Goal: Find specific page/section: Find specific page/section

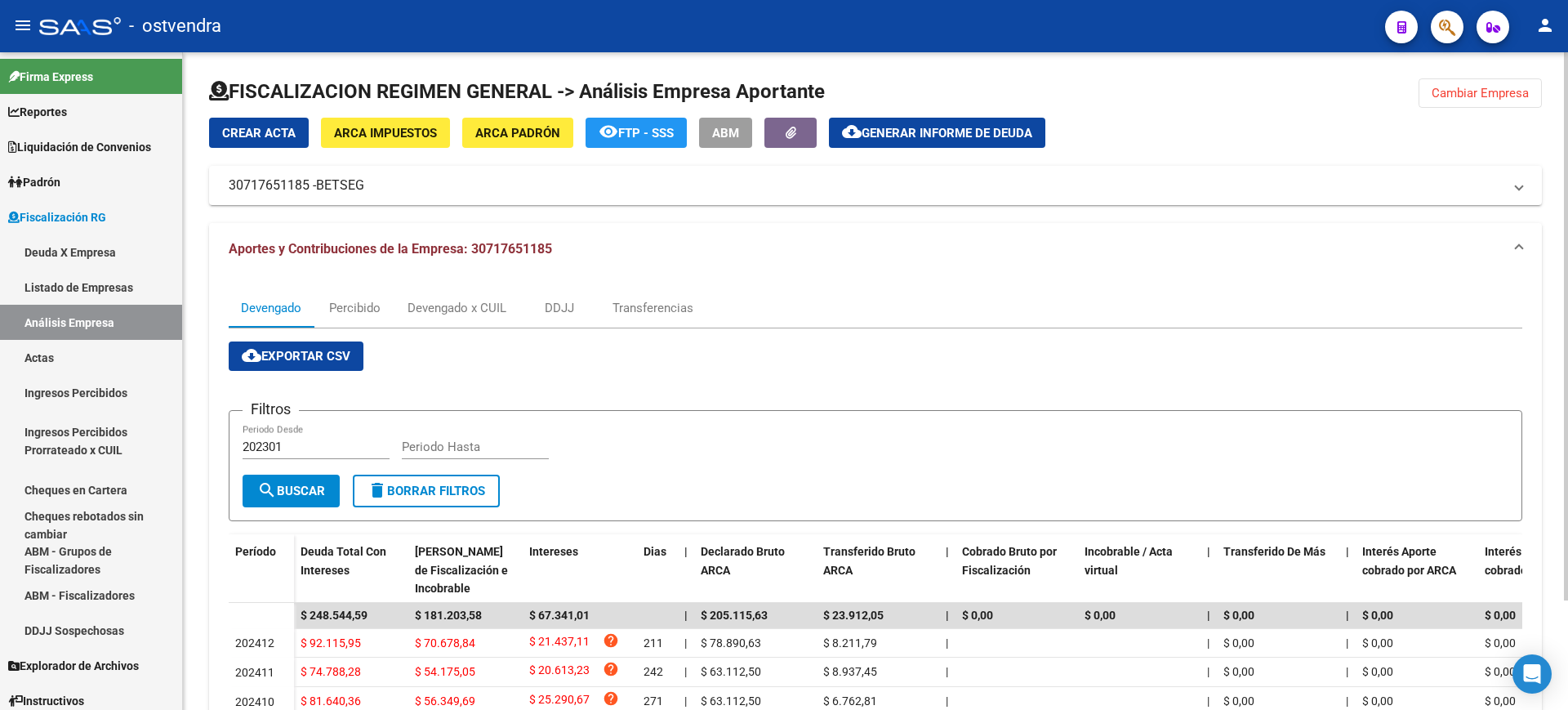
click at [1467, 85] on button "Cambiar Empresa" at bounding box center [1480, 93] width 124 height 30
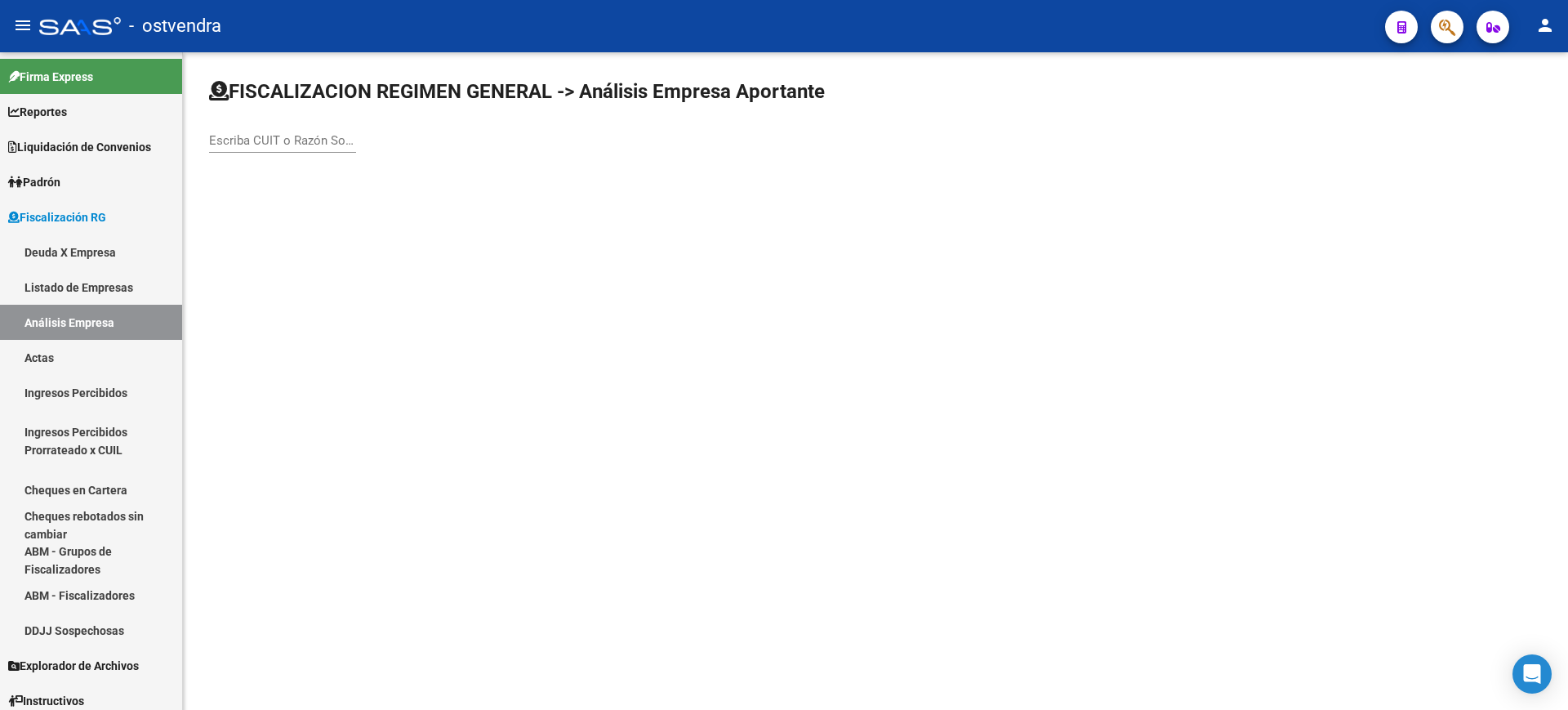
click at [263, 137] on input "Escriba CUIT o Razón Social para buscar" at bounding box center [282, 141] width 147 height 14
paste input "30710361874"
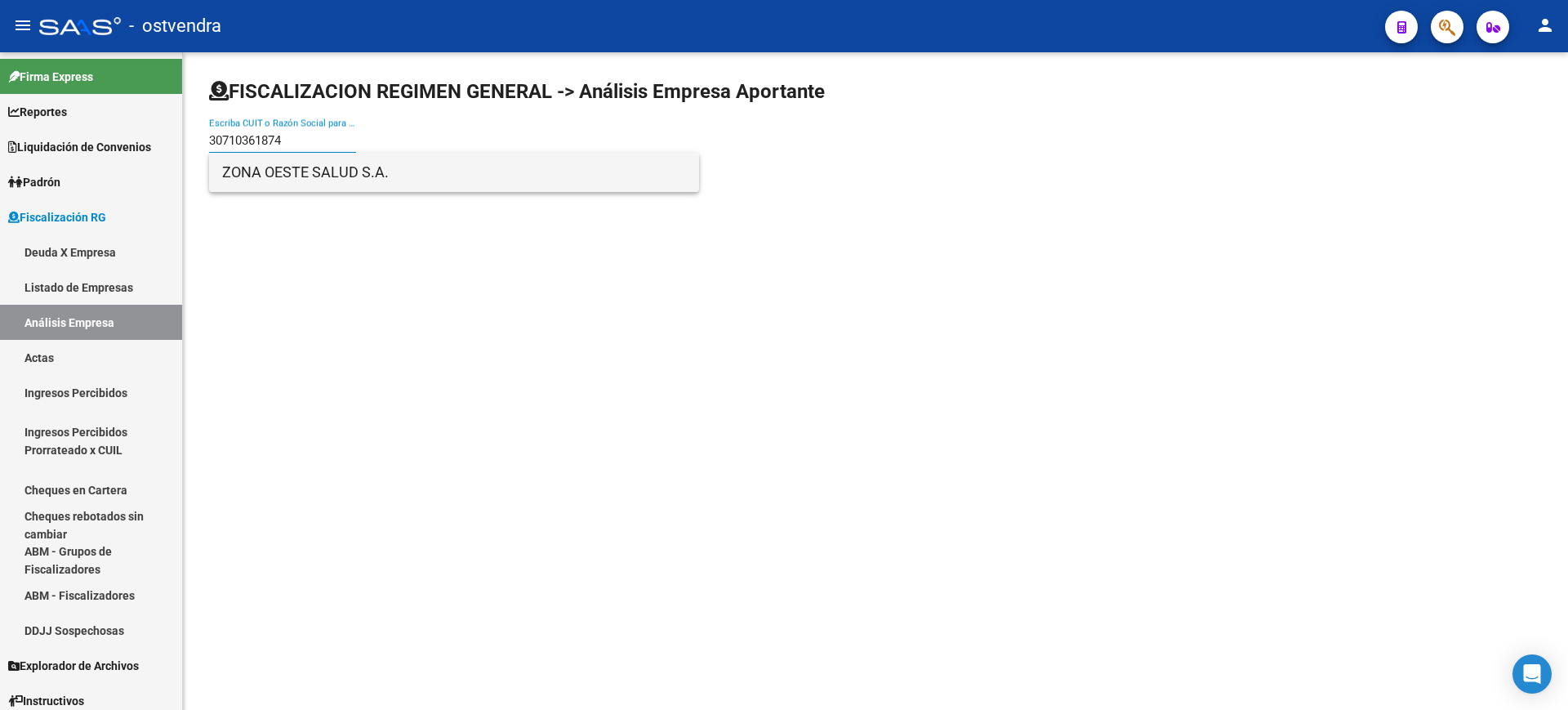
type input "30710361874"
click at [271, 176] on span "ZONA OESTE SALUD S.A." at bounding box center [454, 171] width 463 height 39
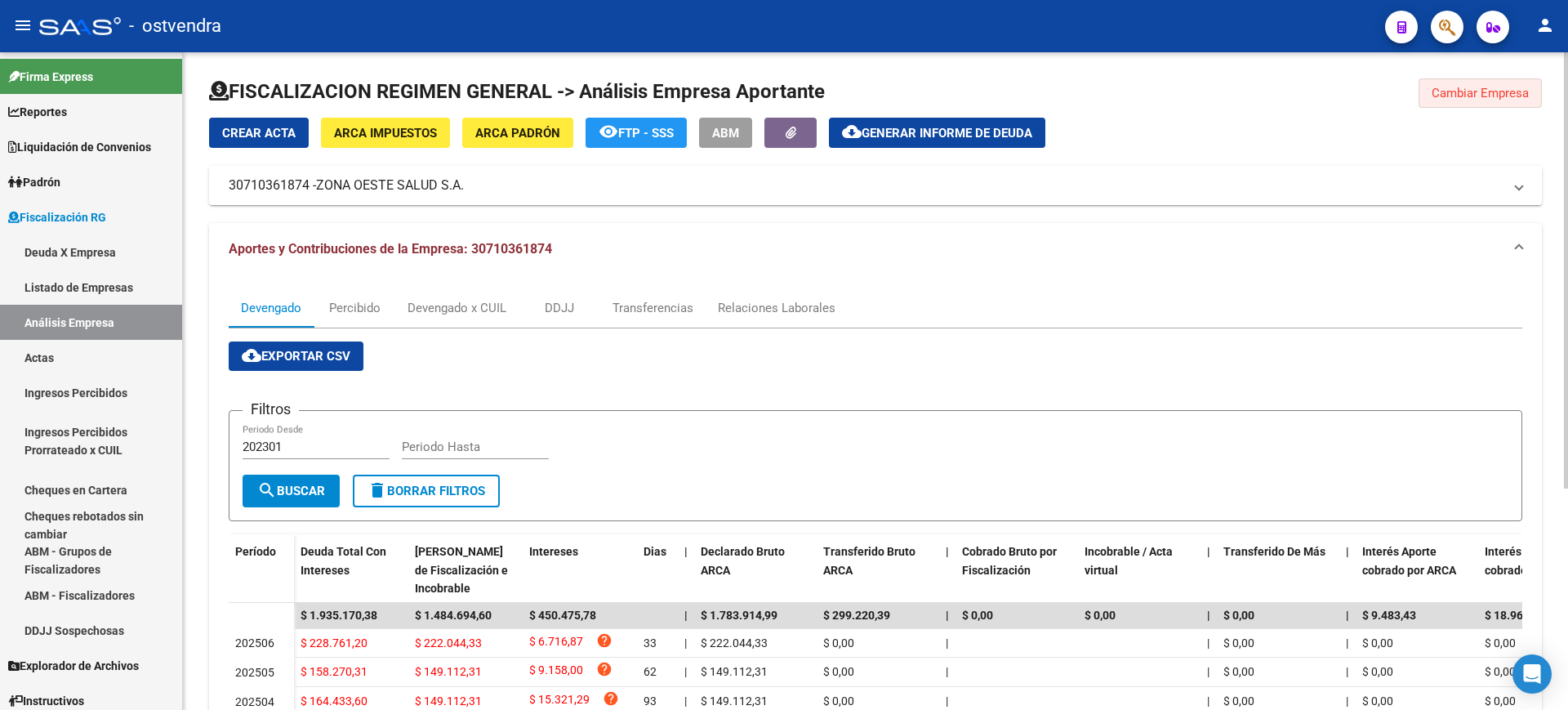
click at [1491, 92] on span "Cambiar Empresa" at bounding box center [1480, 93] width 97 height 14
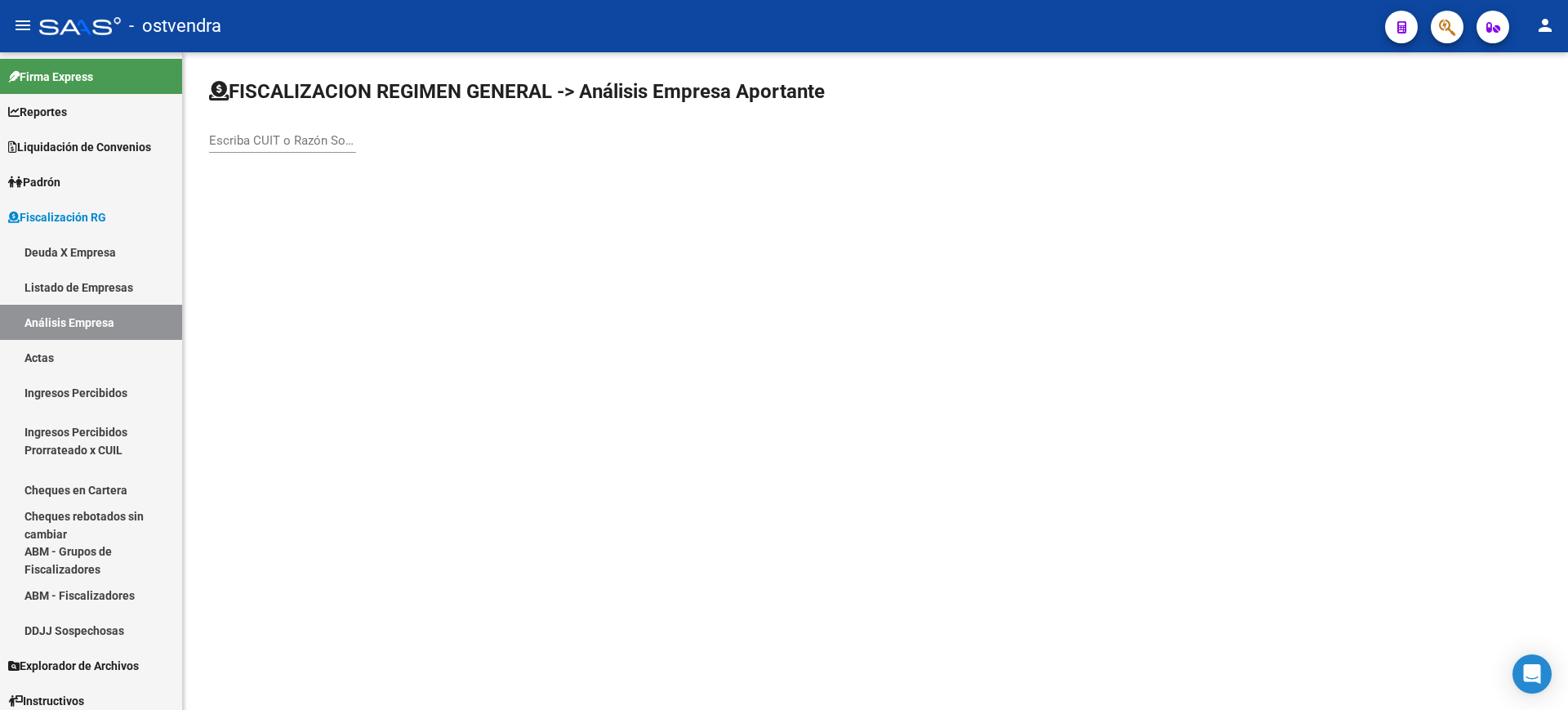
click at [264, 134] on input "Escriba CUIT o Razón Social para buscar" at bounding box center [282, 141] width 147 height 14
paste input "30570439401"
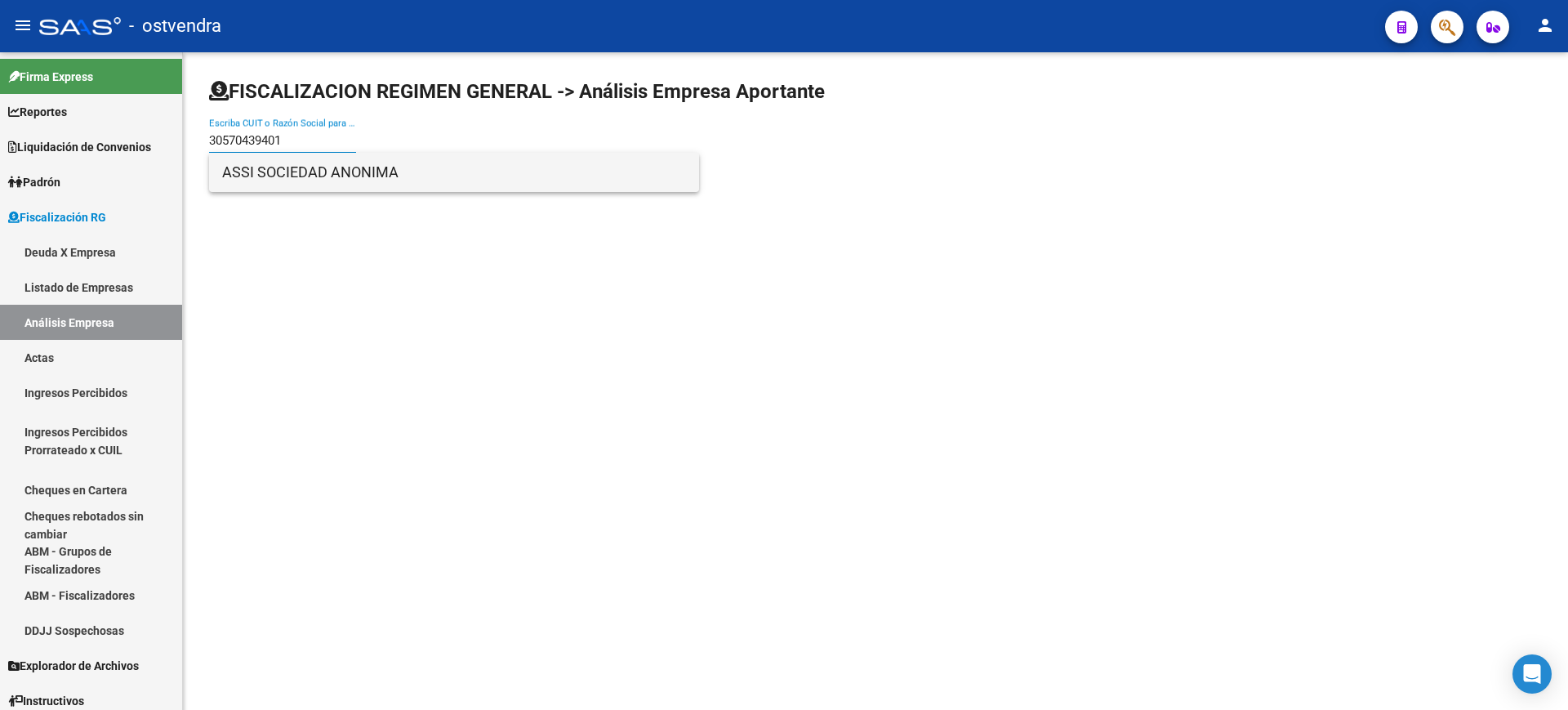
type input "30570439401"
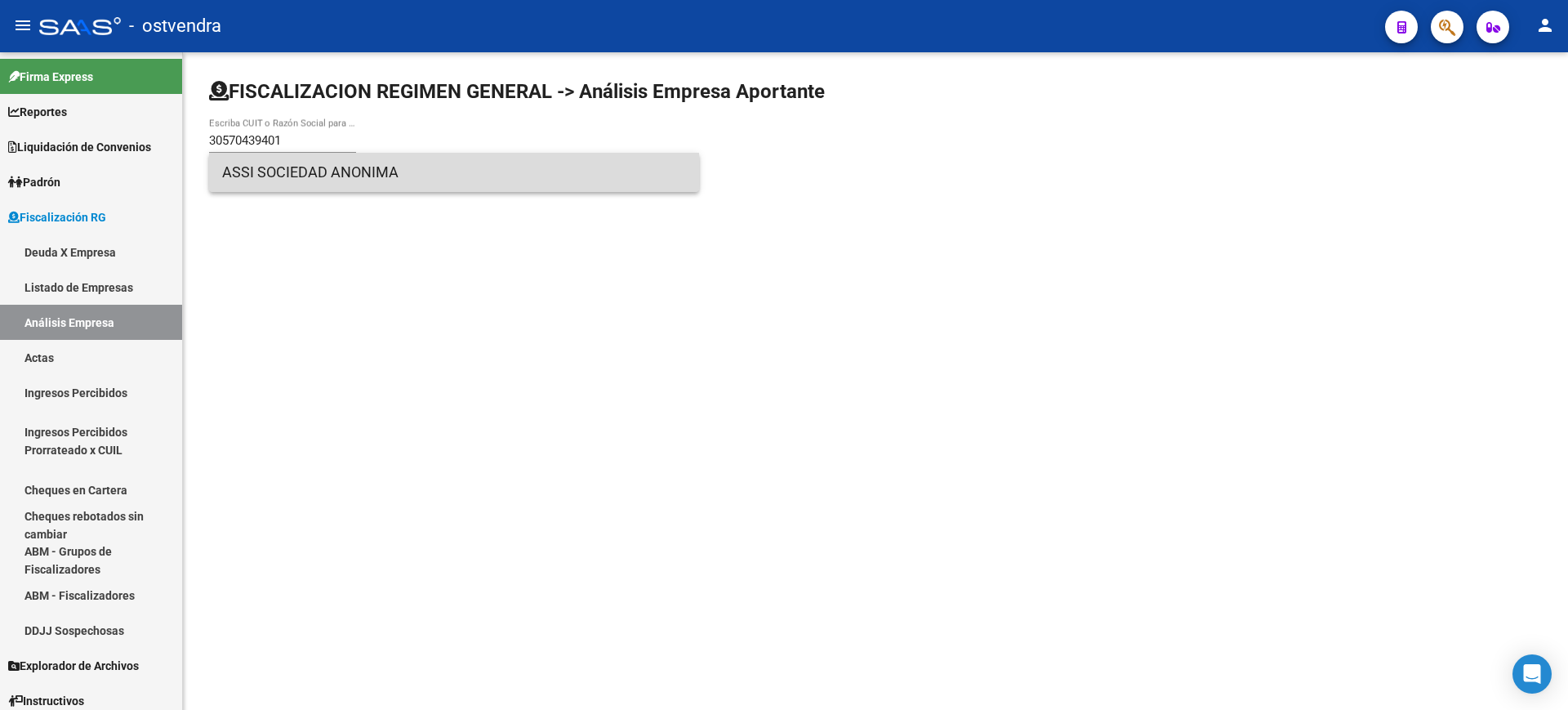
click at [252, 175] on span "ASSI SOCIEDAD ANONIMA" at bounding box center [454, 171] width 463 height 39
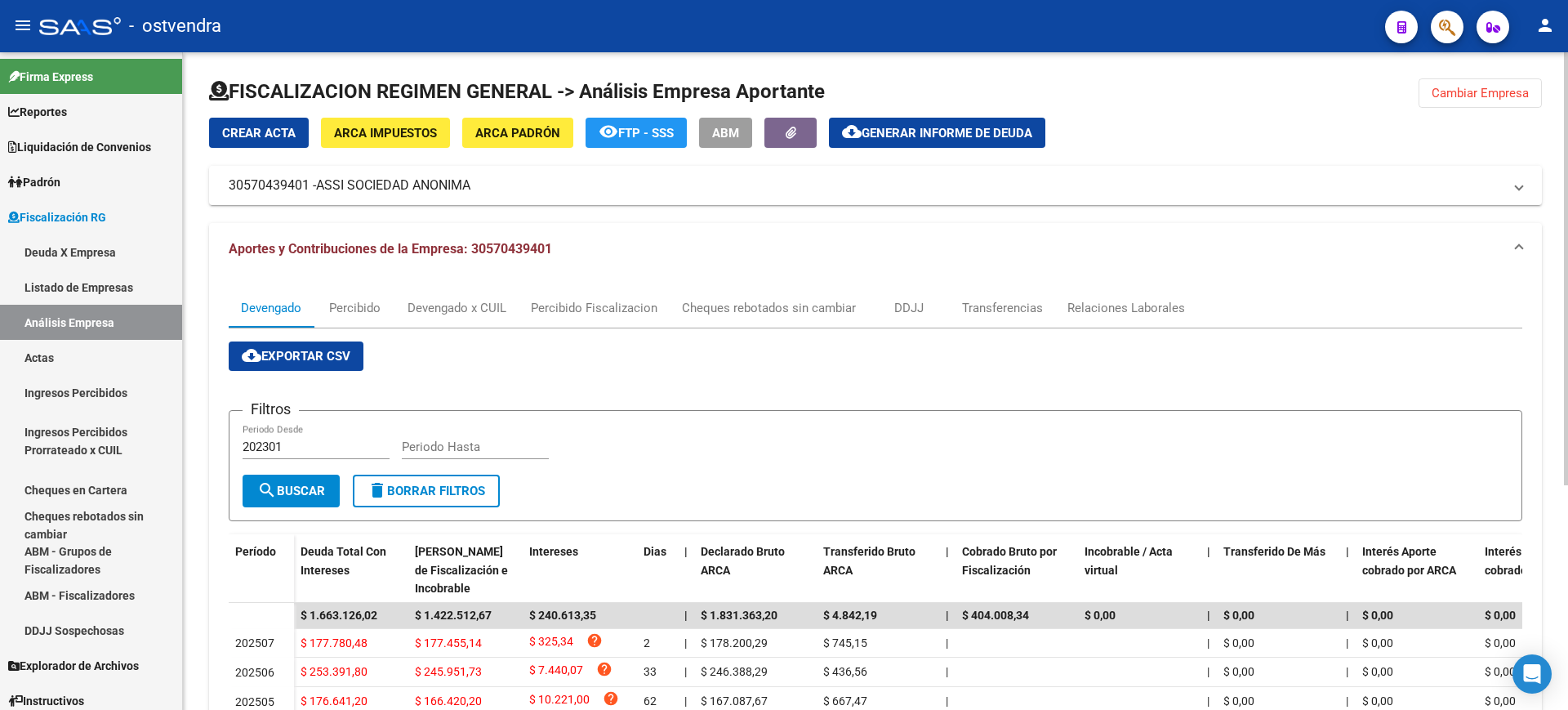
click at [1482, 88] on span "Cambiar Empresa" at bounding box center [1480, 93] width 97 height 14
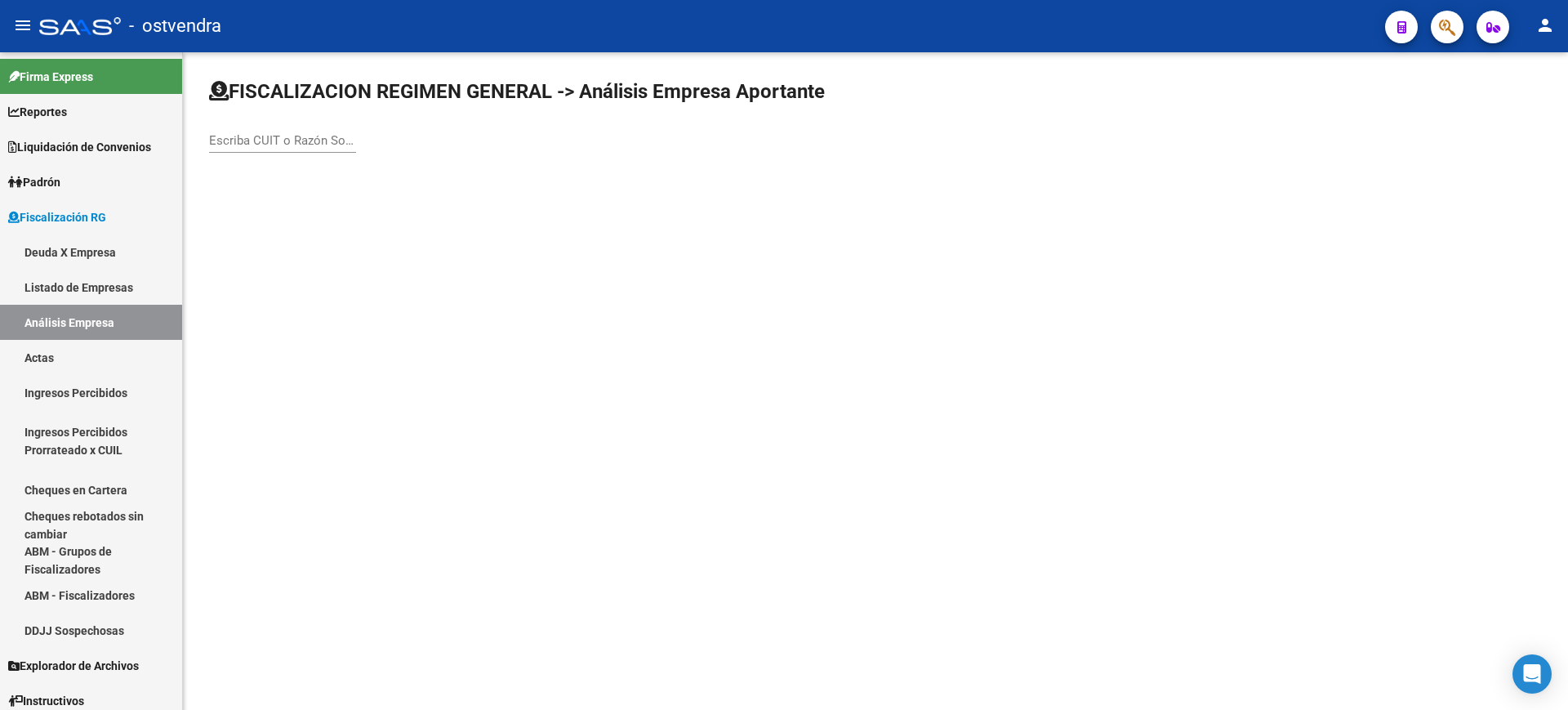
click at [252, 148] on div "Escriba CUIT o Razón Social para buscar" at bounding box center [282, 134] width 147 height 35
paste input "30716056992"
drag, startPoint x: 310, startPoint y: 143, endPoint x: 85, endPoint y: 134, distance: 225.2
click at [85, 134] on mat-sidenav-container "Firma Express Reportes Ingresos Devengados Análisis Histórico Detalles Transfer…" at bounding box center [784, 381] width 1568 height 658
paste input "5733990"
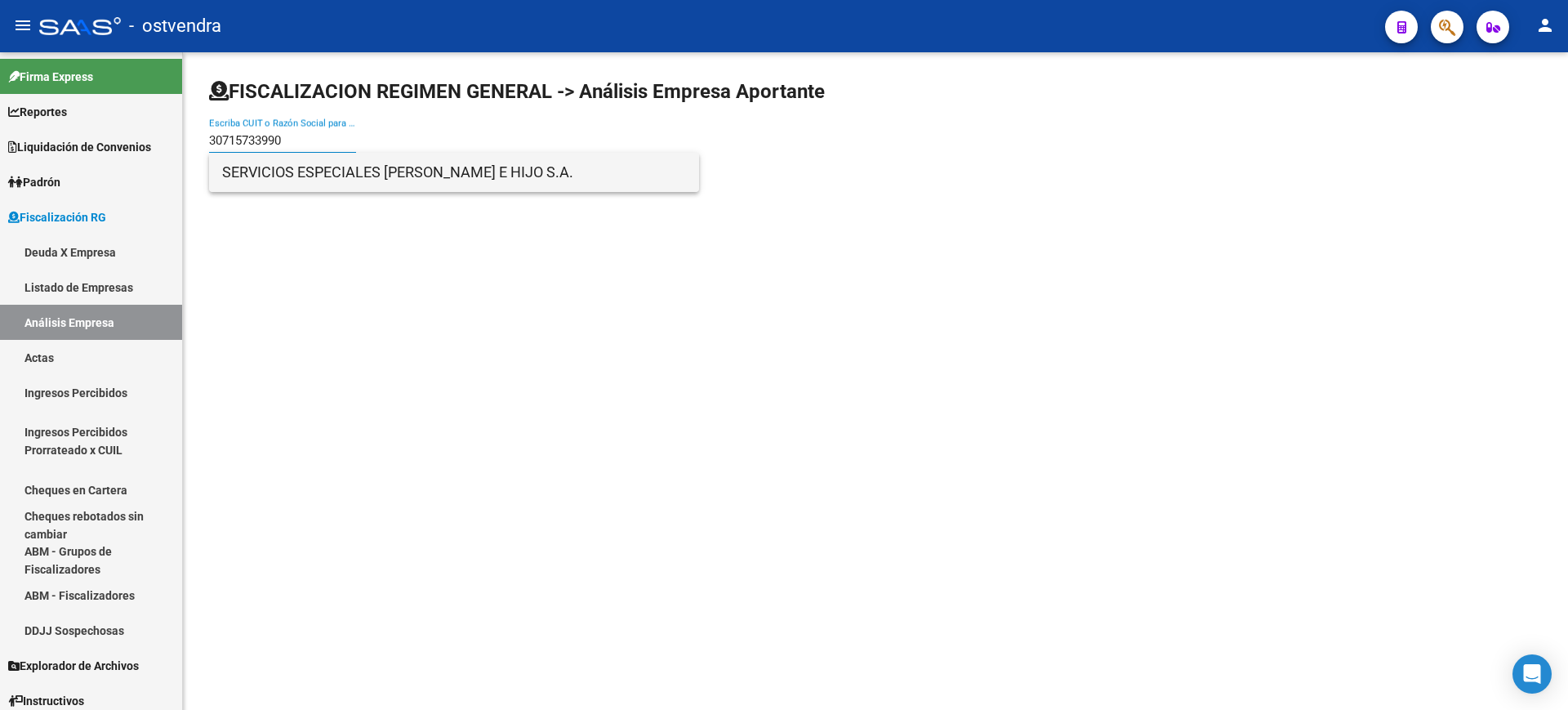
type input "30715733990"
click at [288, 171] on span "SERVICIOS ESPECIALES [PERSON_NAME] E HIJO S.A." at bounding box center [454, 171] width 463 height 39
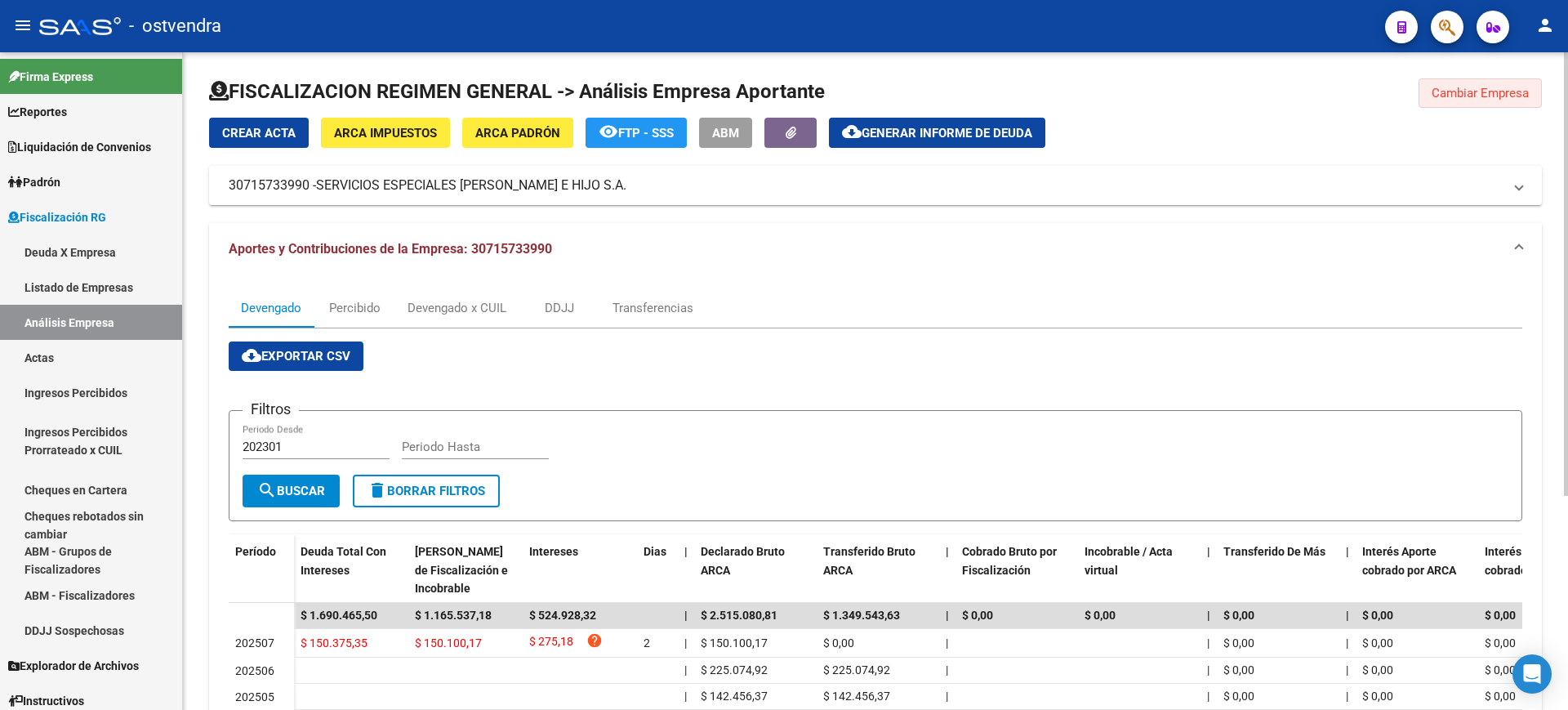
click at [1480, 87] on span "Cambiar Empresa" at bounding box center [1480, 93] width 97 height 14
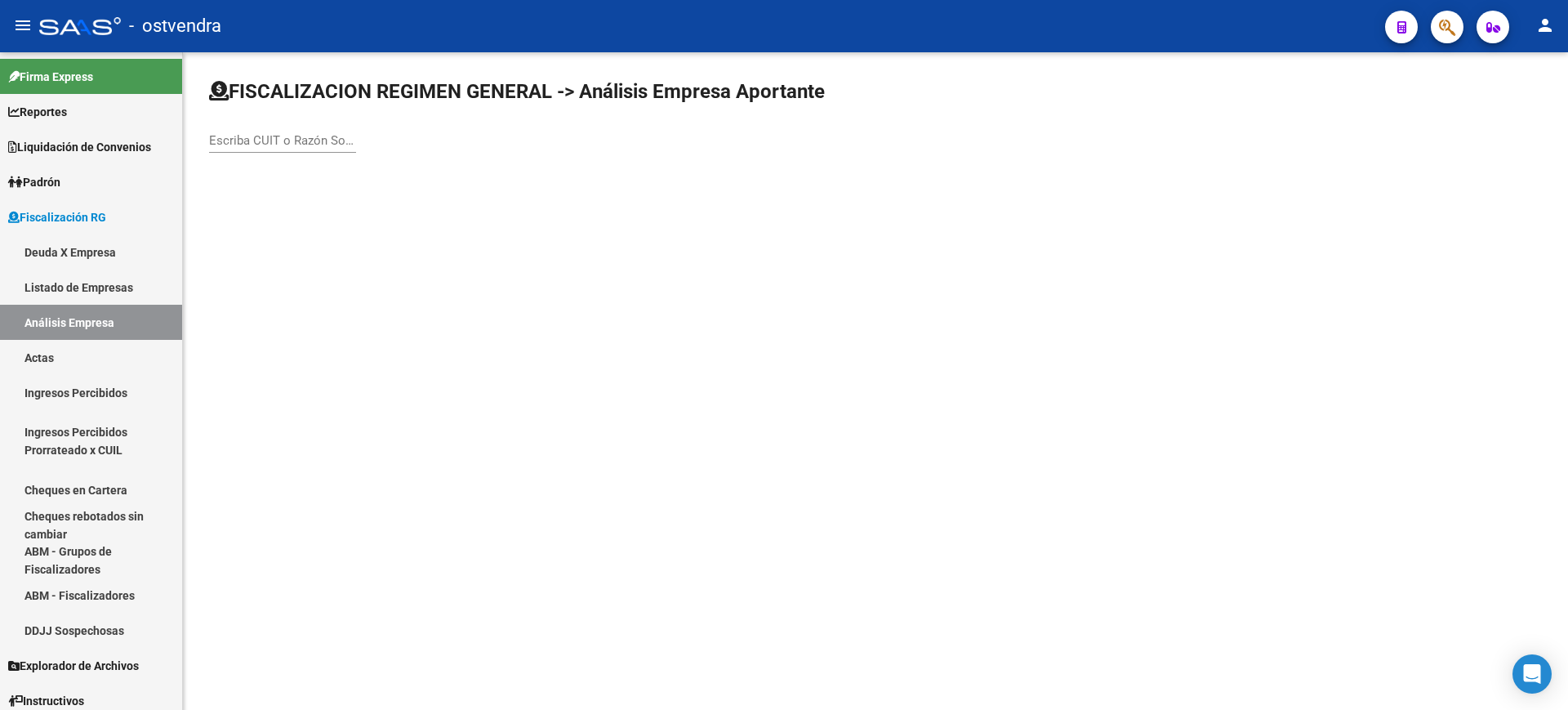
click at [266, 142] on input "Escriba CUIT o Razón Social para buscar" at bounding box center [282, 141] width 147 height 14
paste input "30711813299"
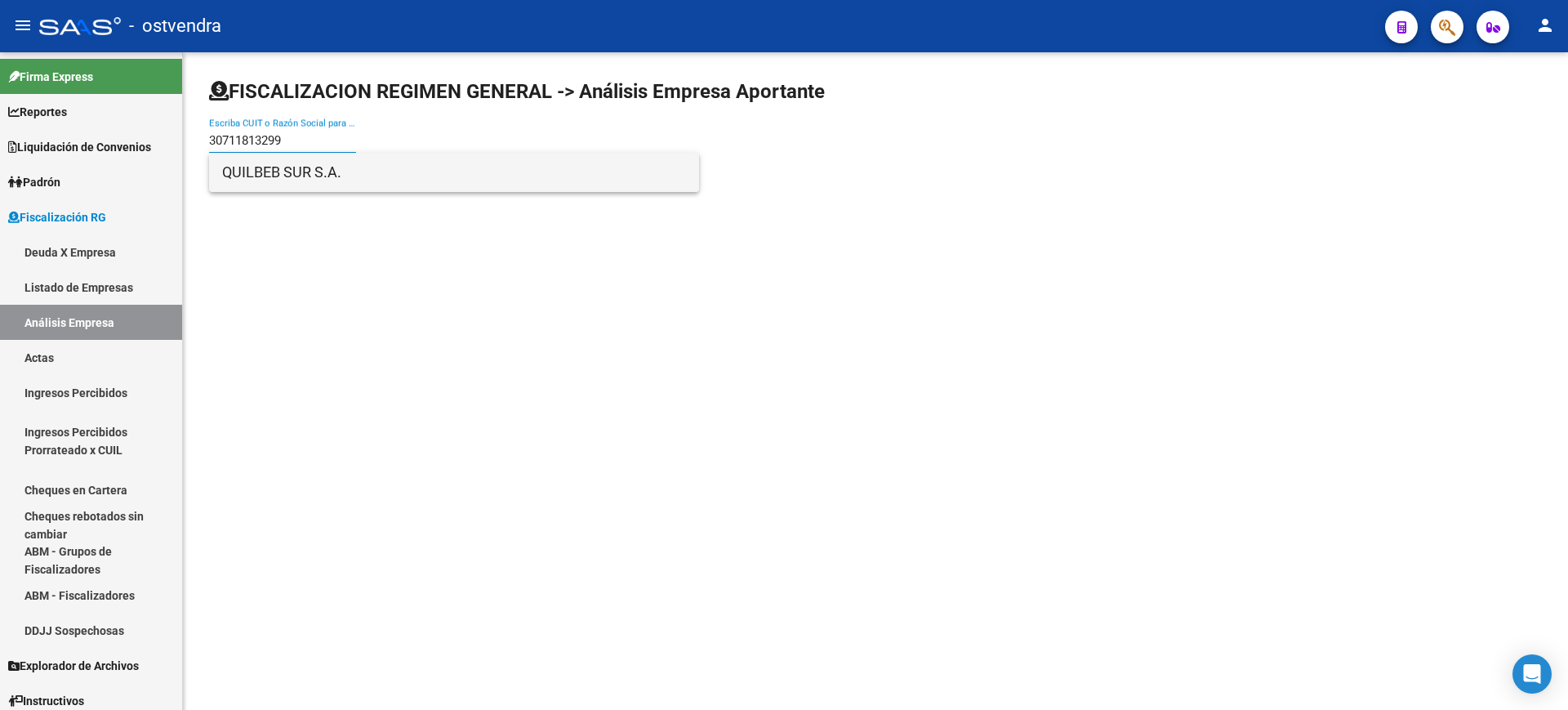
type input "30711813299"
click at [262, 174] on span "QUILBEB SUR S.A." at bounding box center [454, 171] width 463 height 39
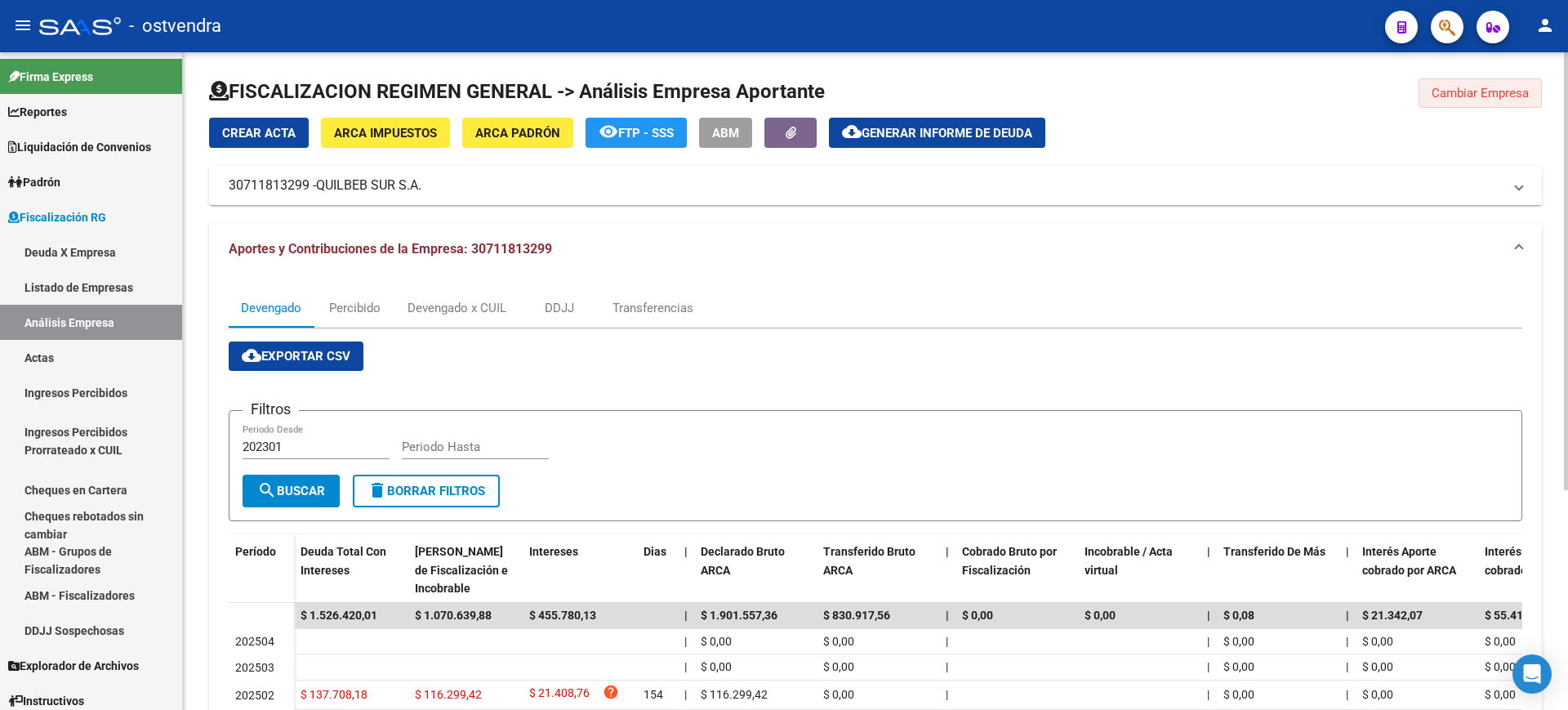
click at [1489, 93] on span "Cambiar Empresa" at bounding box center [1480, 93] width 97 height 14
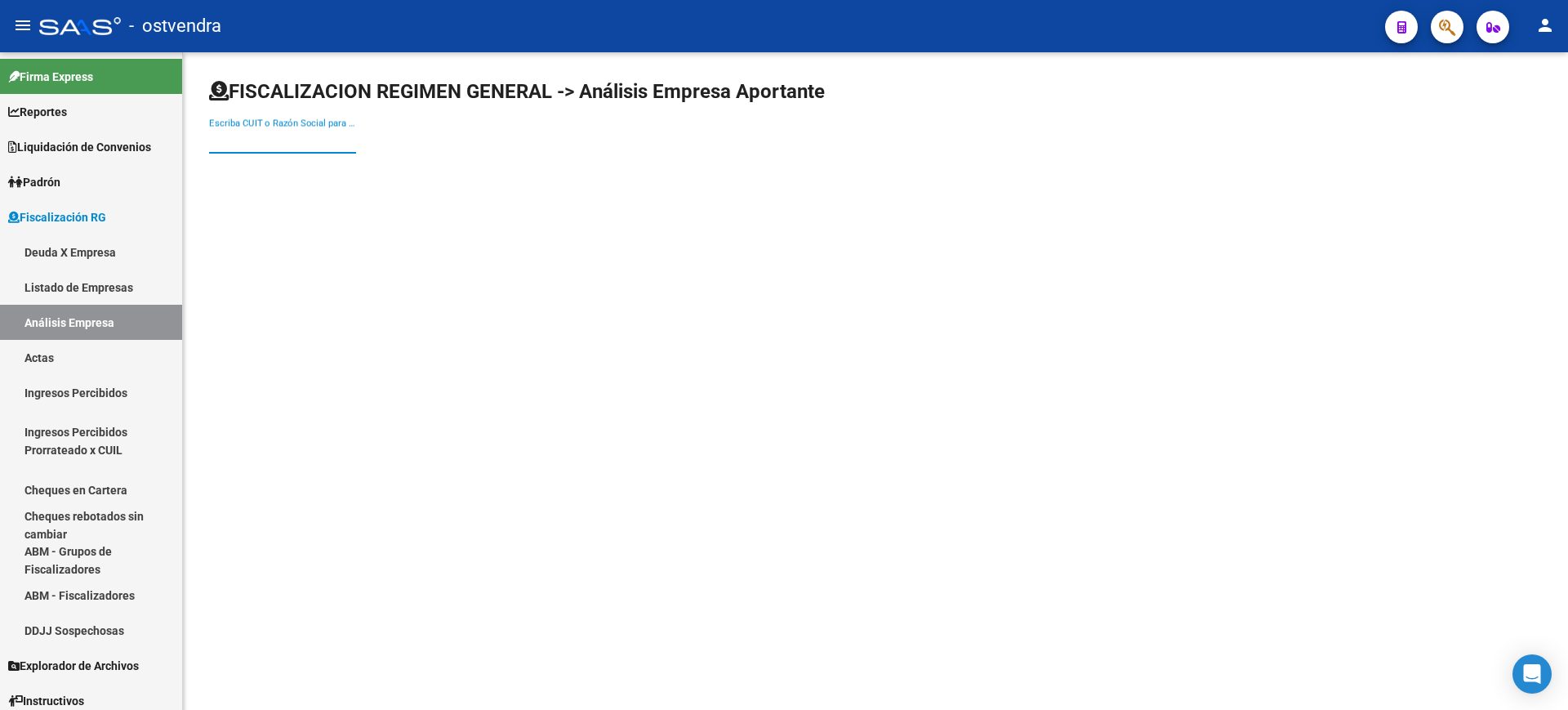
click at [309, 144] on input "Escriba CUIT o Razón Social para buscar" at bounding box center [282, 141] width 147 height 14
paste input "30644901005"
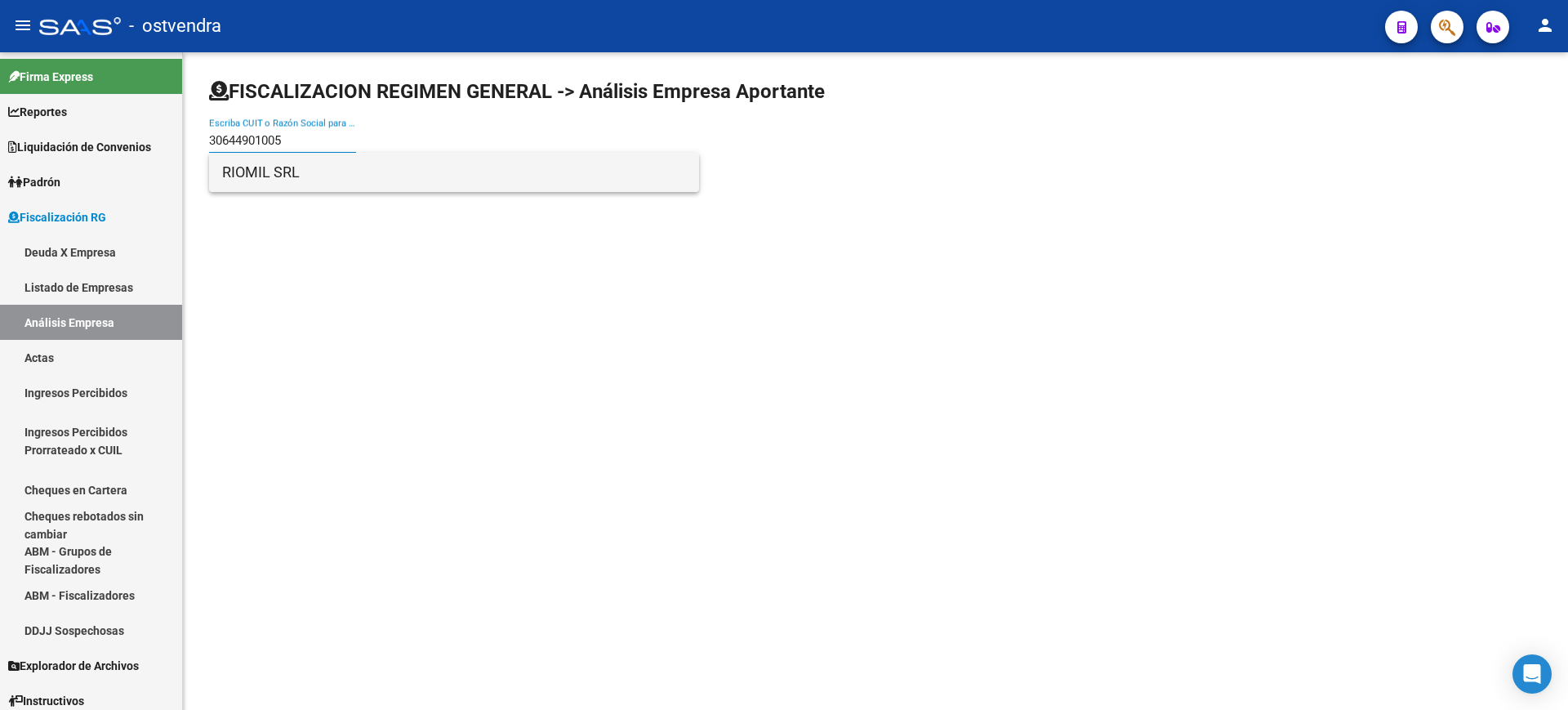
type input "30644901005"
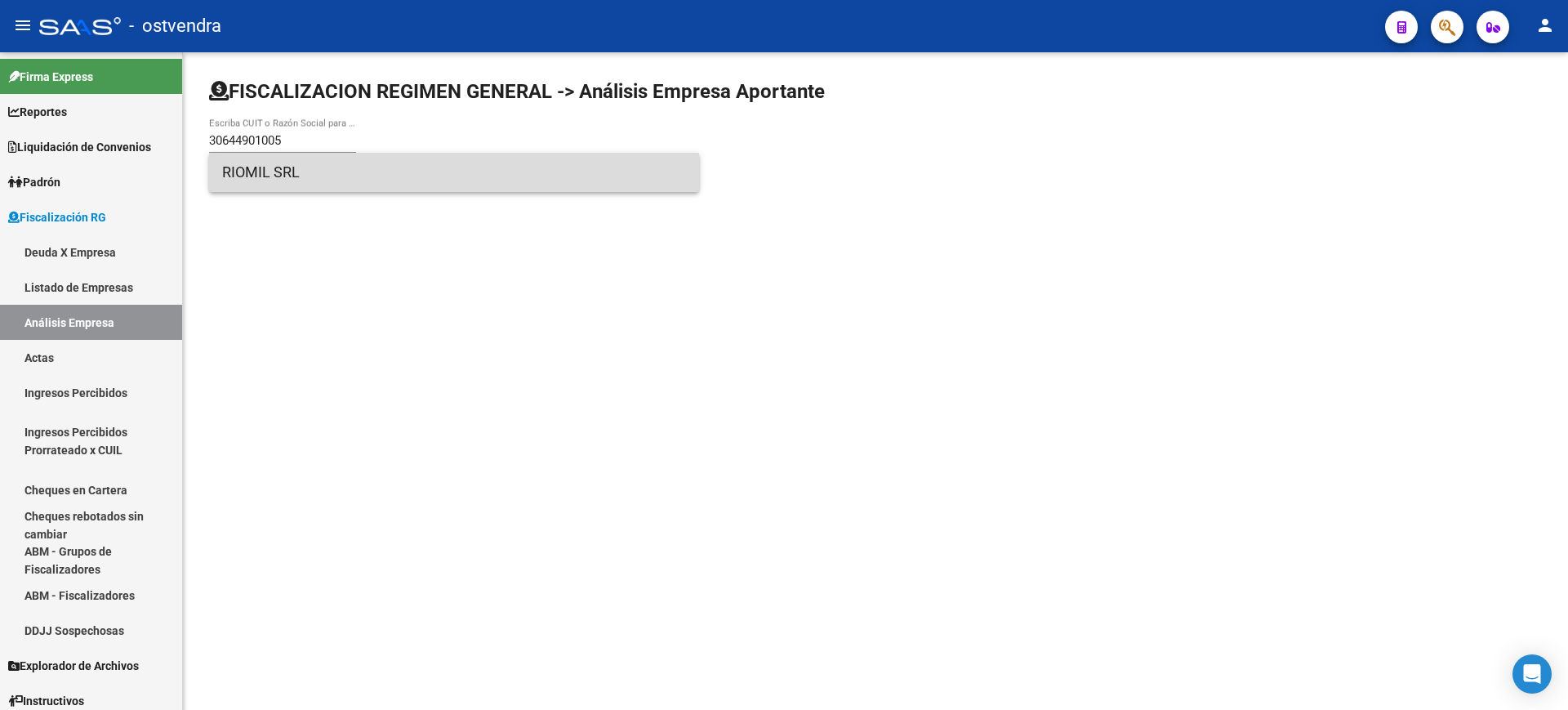
click at [255, 177] on span "RIOMIL SRL" at bounding box center [454, 171] width 463 height 39
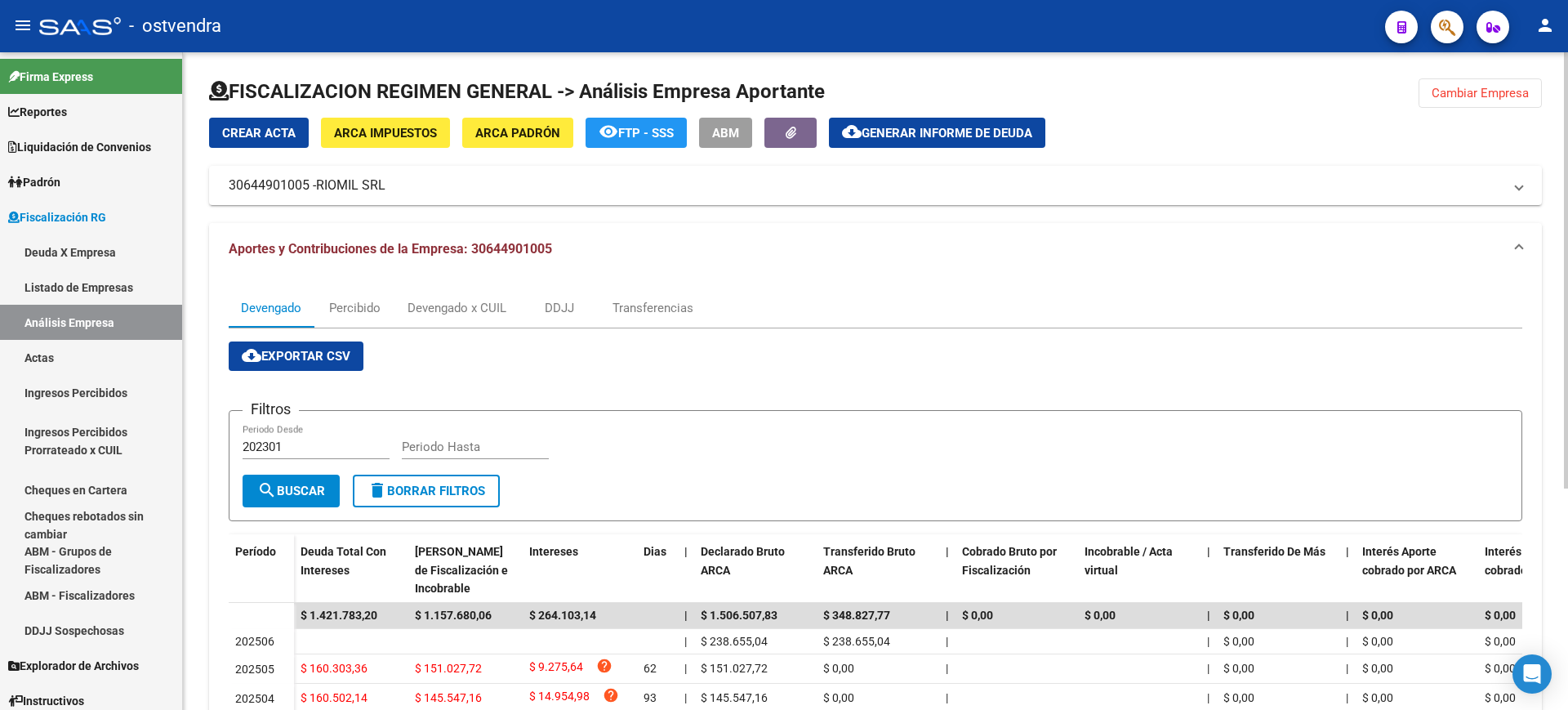
drag, startPoint x: 1457, startPoint y: 89, endPoint x: 1484, endPoint y: 195, distance: 109.4
click at [1459, 88] on span "Cambiar Empresa" at bounding box center [1480, 93] width 97 height 14
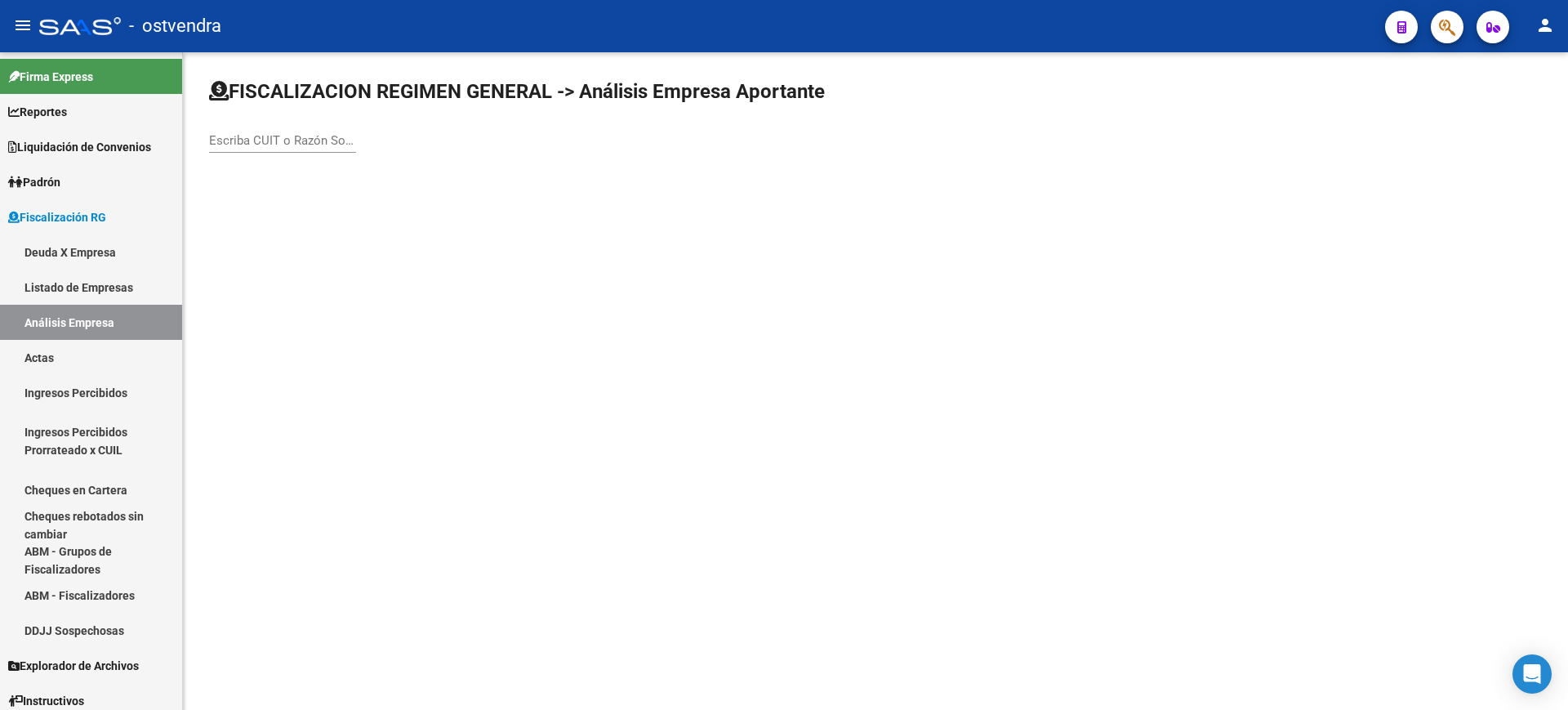
drag, startPoint x: 285, startPoint y: 159, endPoint x: 274, endPoint y: 145, distance: 17.8
click at [285, 158] on div "Escriba CUIT o Razón Social para buscar" at bounding box center [282, 143] width 147 height 51
click at [274, 145] on input "Escriba CUIT o Razón Social para buscar" at bounding box center [282, 141] width 147 height 14
paste input "33717411809"
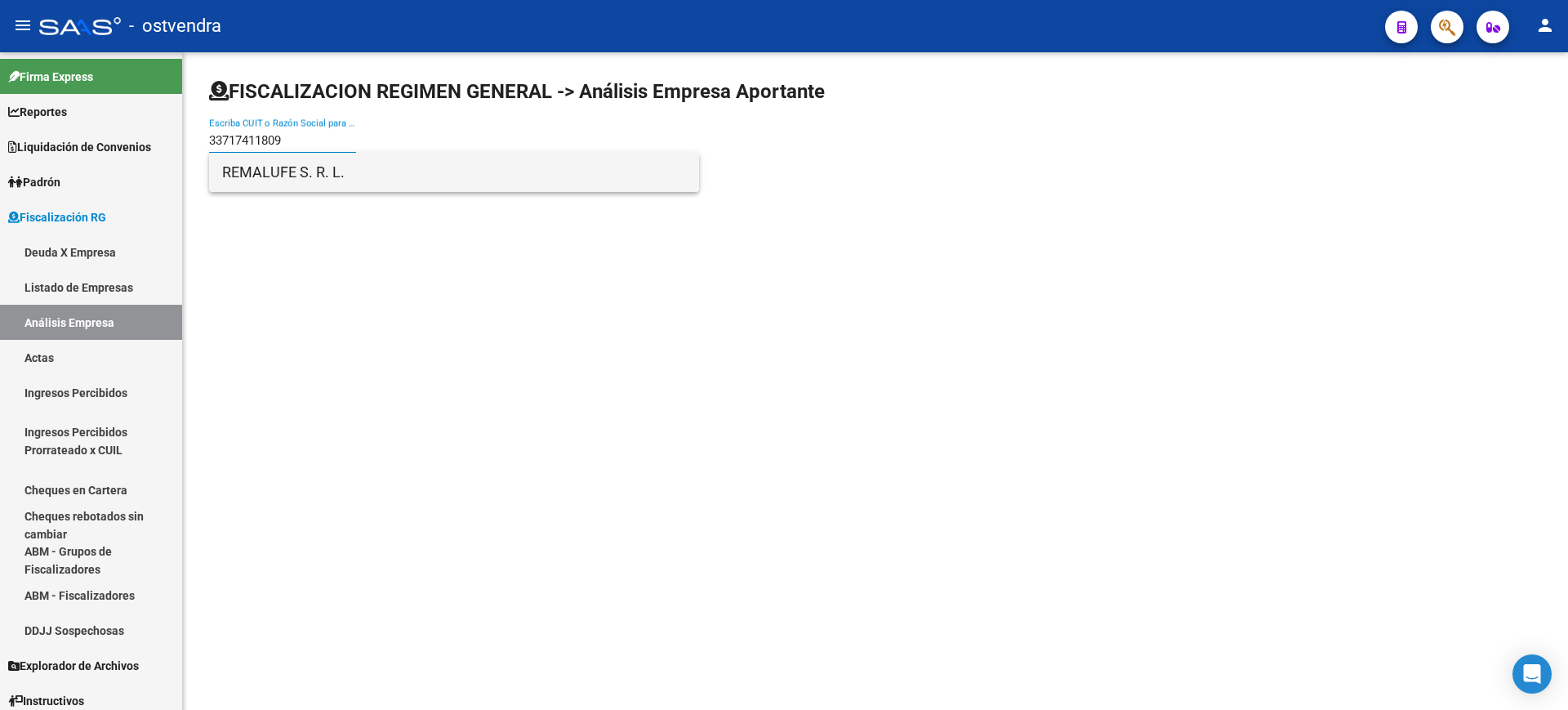
type input "33717411809"
click at [255, 175] on span "REMALUFE S. R. L." at bounding box center [454, 171] width 463 height 39
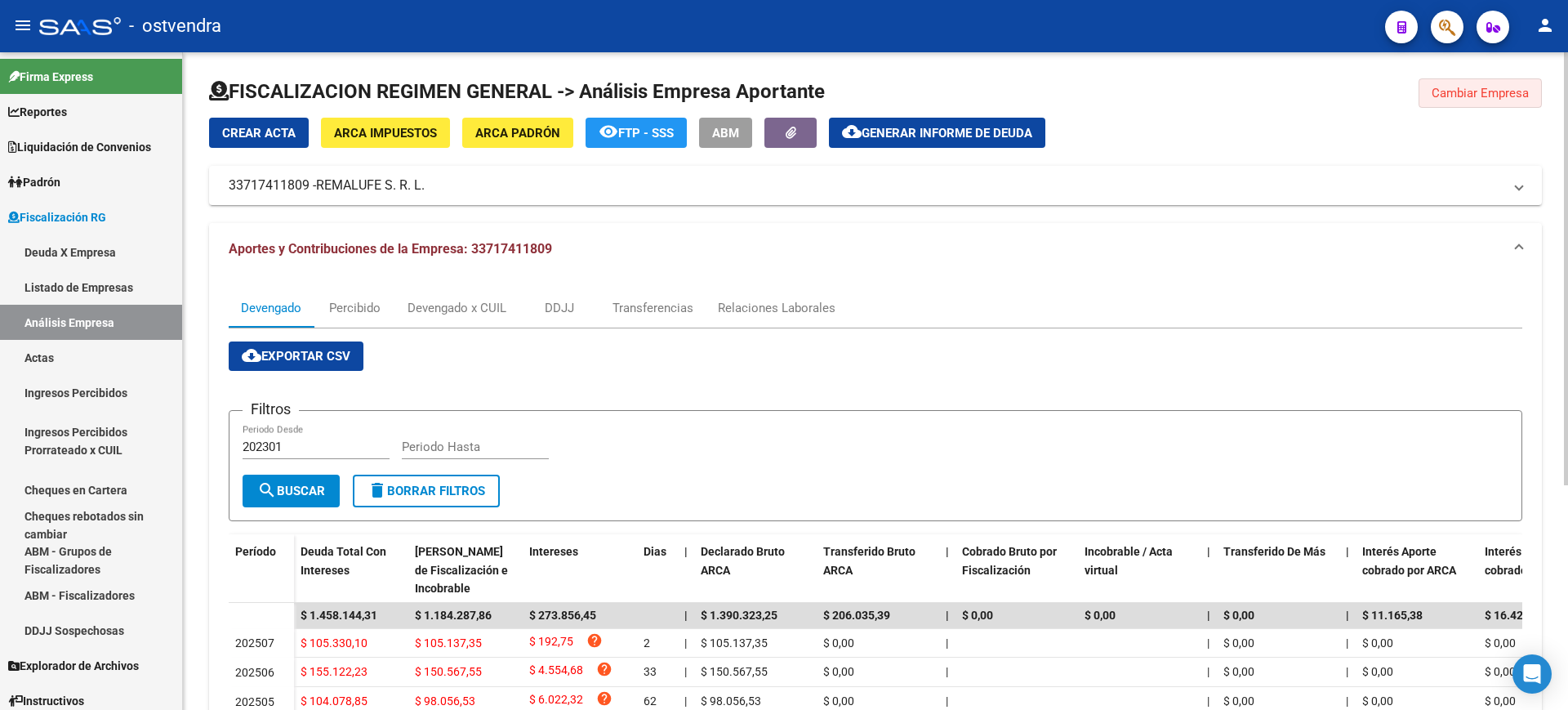
click at [1478, 90] on span "Cambiar Empresa" at bounding box center [1480, 93] width 97 height 14
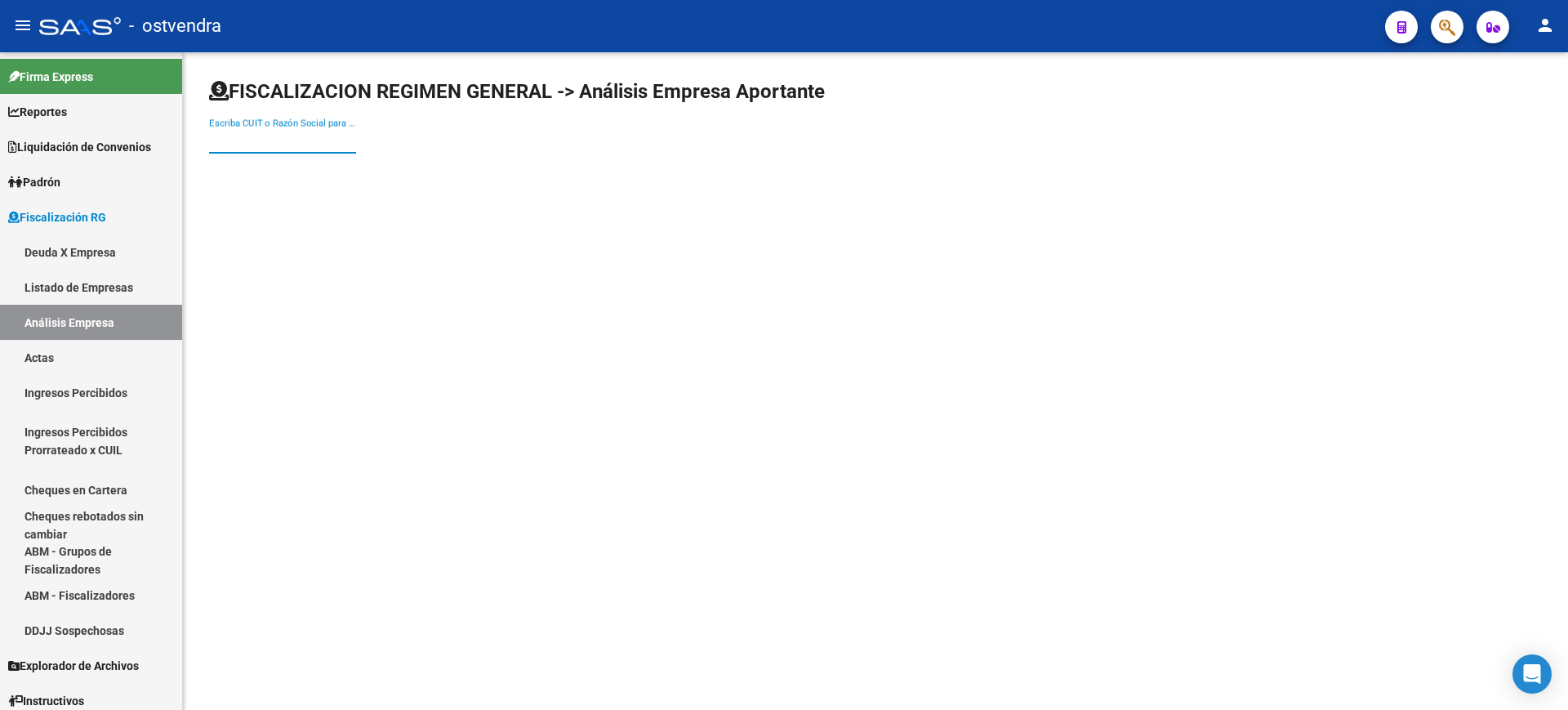
click at [261, 139] on input "Escriba CUIT o Razón Social para buscar" at bounding box center [282, 141] width 147 height 14
paste input "30568888851"
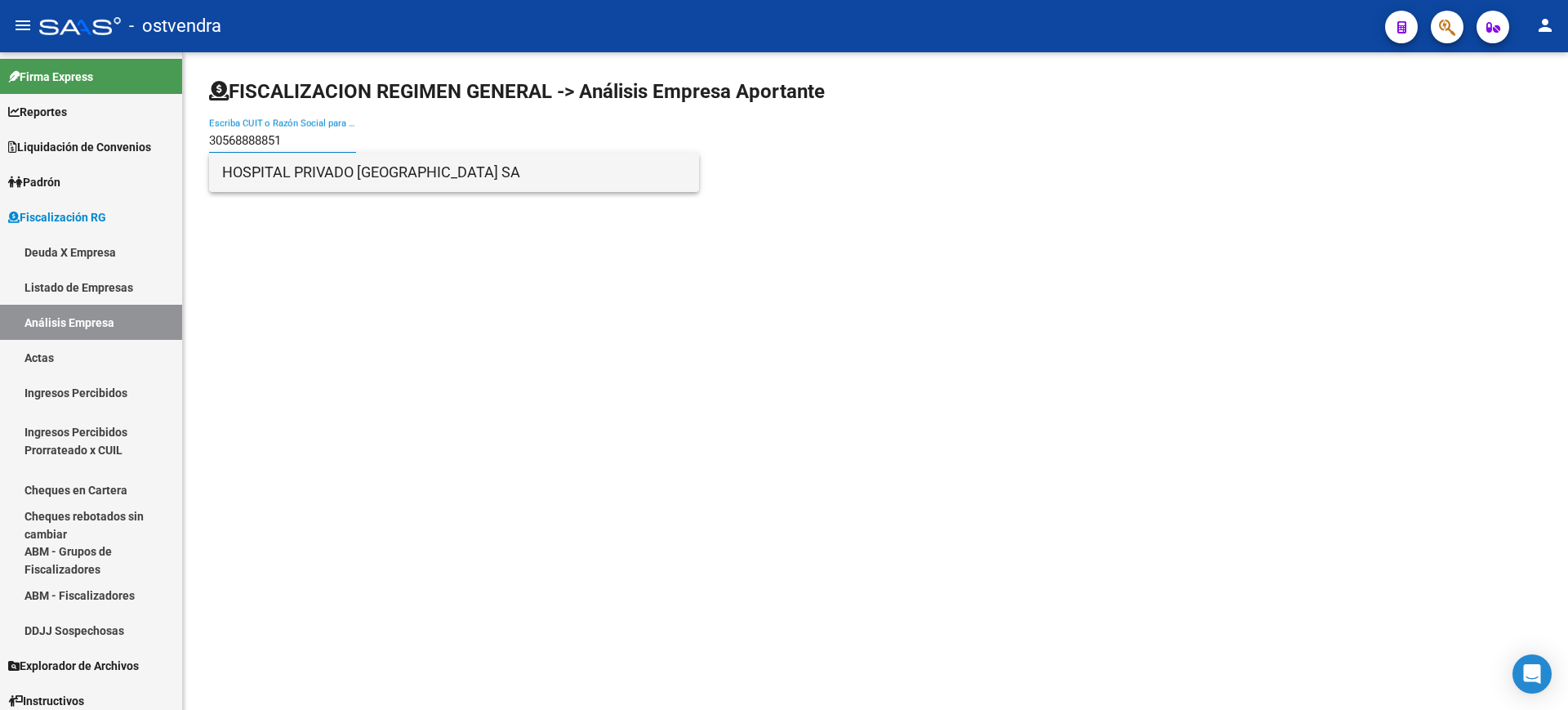
type input "30568888851"
click at [362, 174] on span "HOSPITAL PRIVADO [GEOGRAPHIC_DATA] SA" at bounding box center [454, 171] width 463 height 39
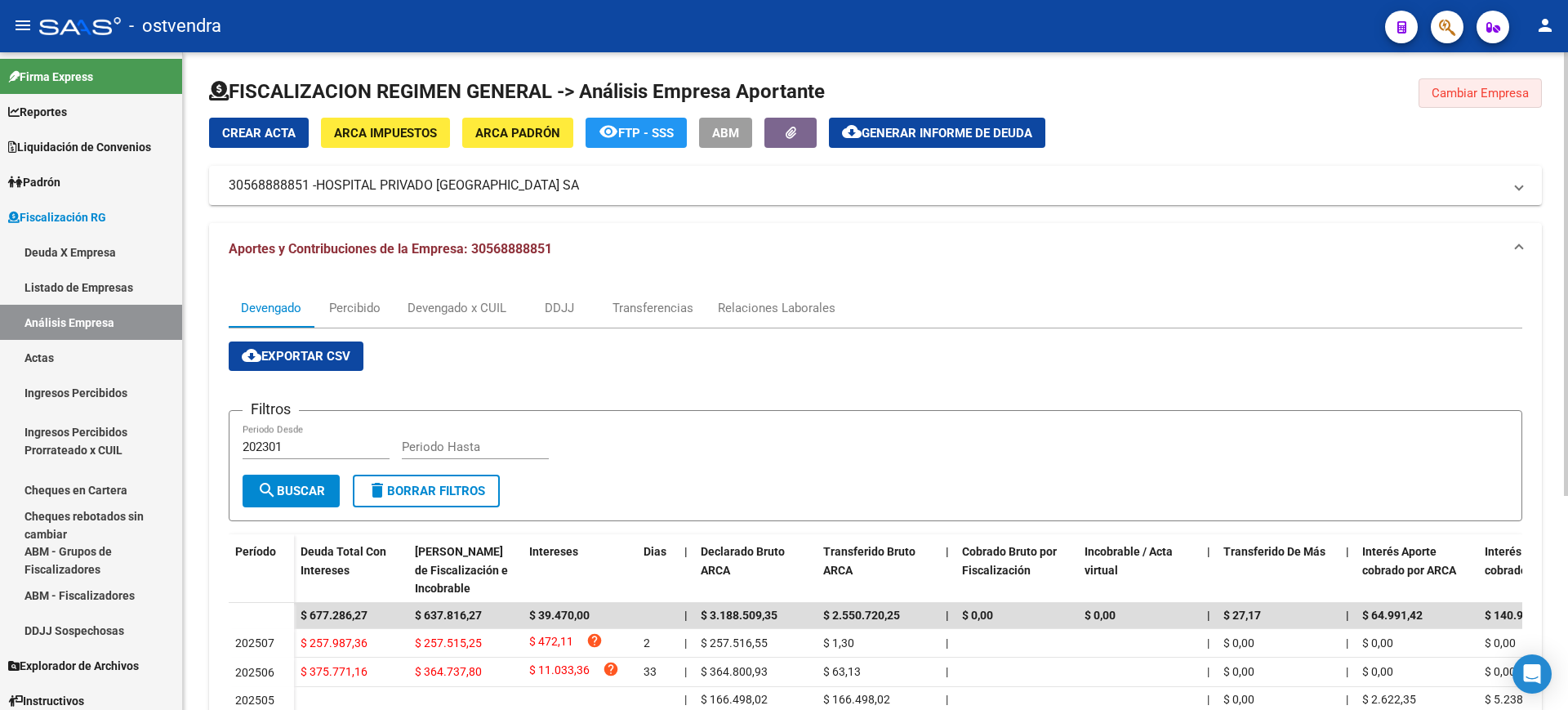
click at [1476, 92] on span "Cambiar Empresa" at bounding box center [1480, 93] width 97 height 14
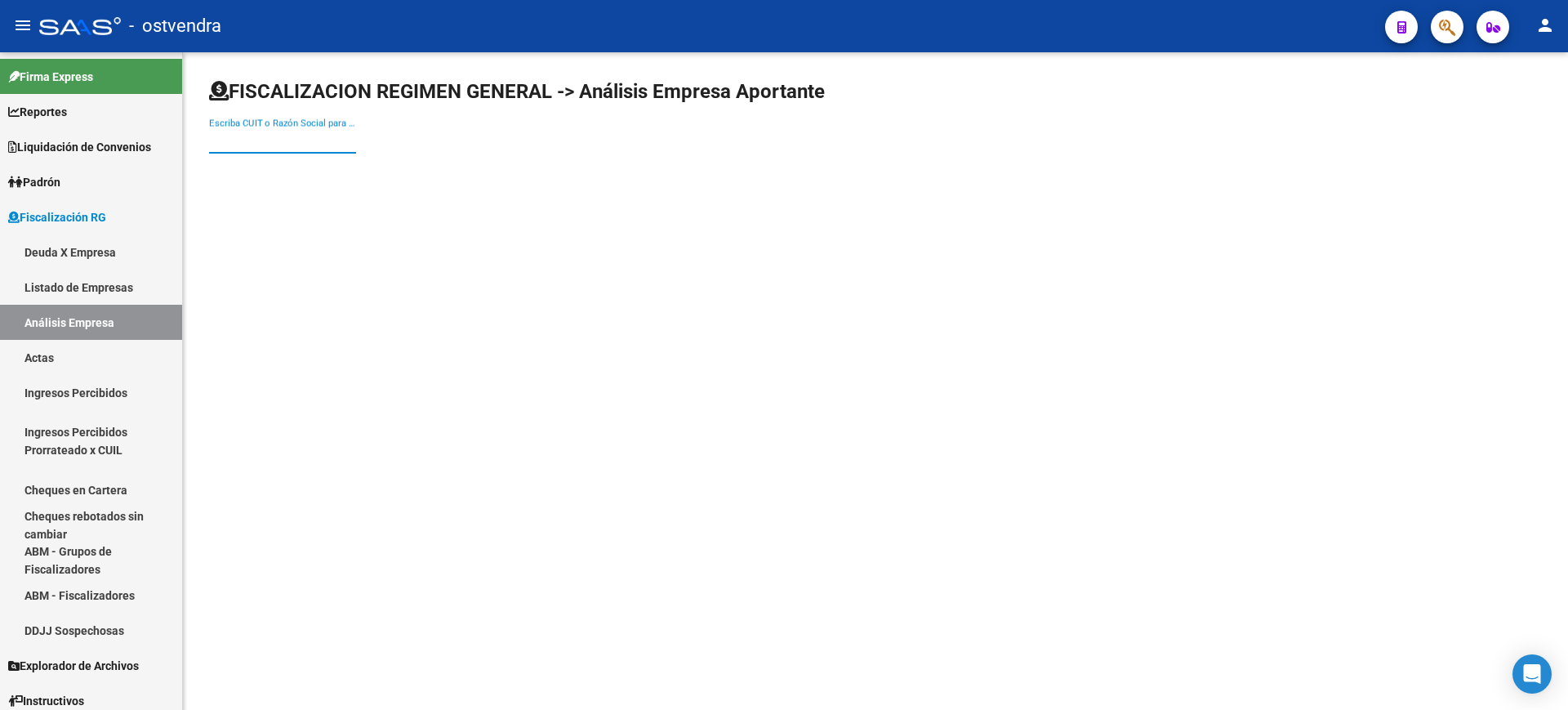
click at [293, 136] on input "Escriba CUIT o Razón Social para buscar" at bounding box center [282, 141] width 147 height 14
paste input "30688462378"
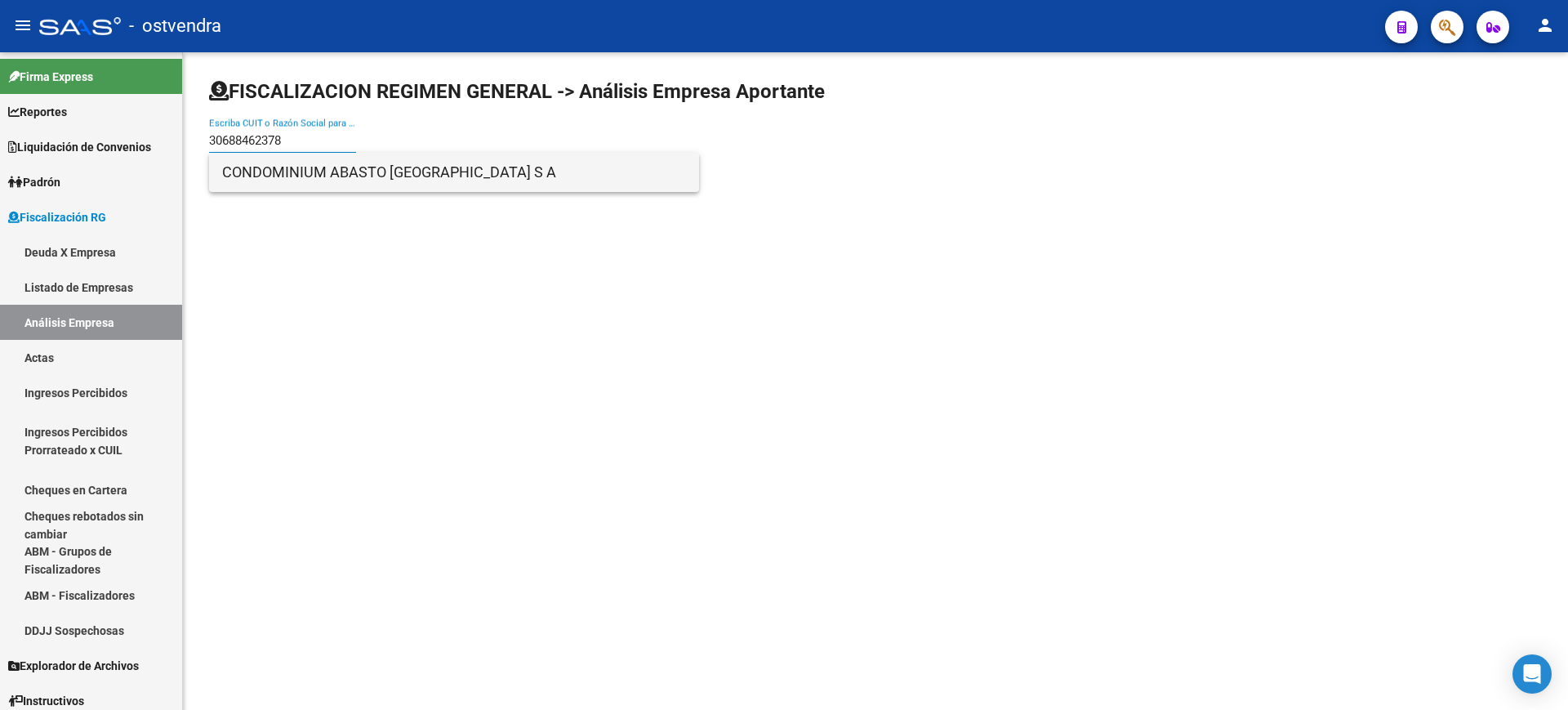
type input "30688462378"
click at [303, 174] on span "CONDOMINIUM ABASTO [GEOGRAPHIC_DATA] S A" at bounding box center [454, 171] width 463 height 39
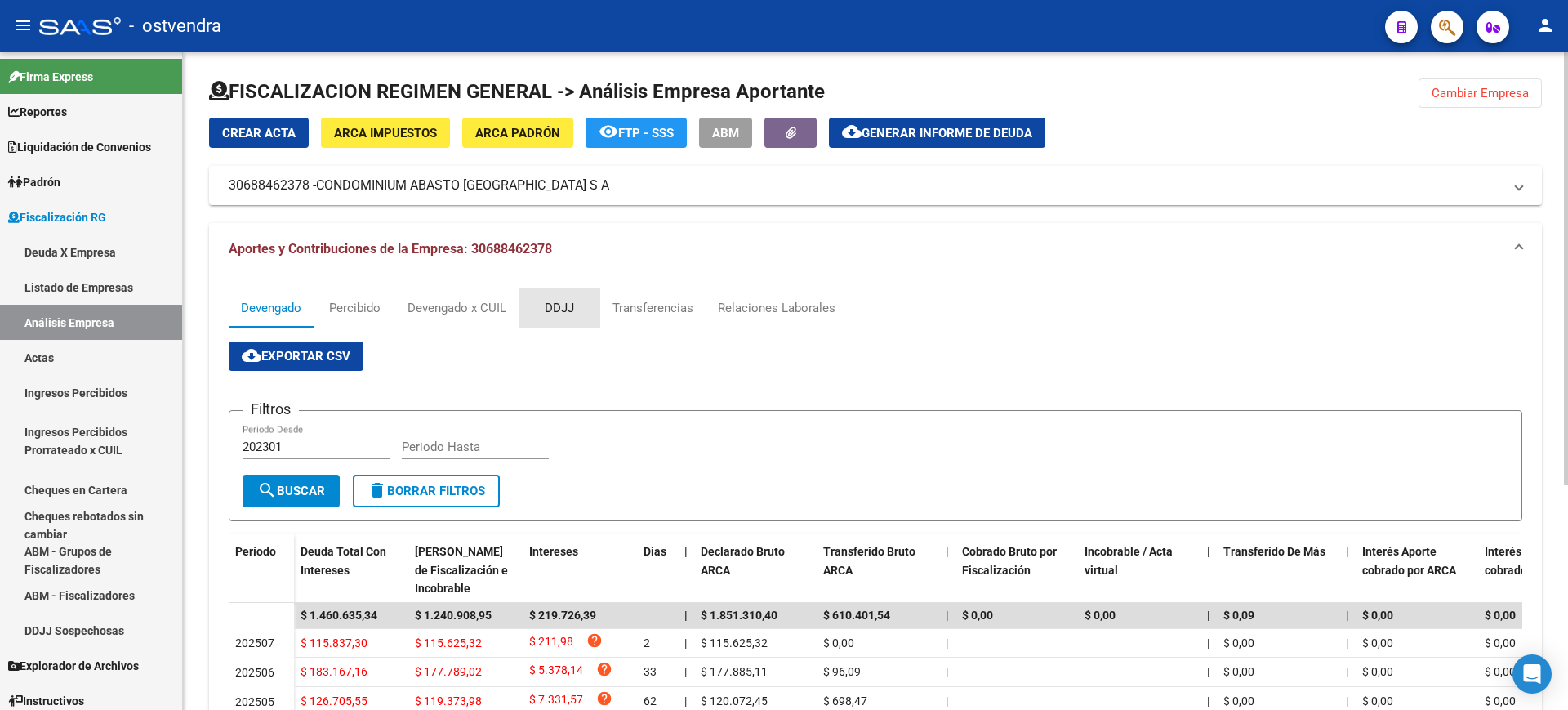
click at [555, 304] on div "DDJJ" at bounding box center [559, 308] width 30 height 18
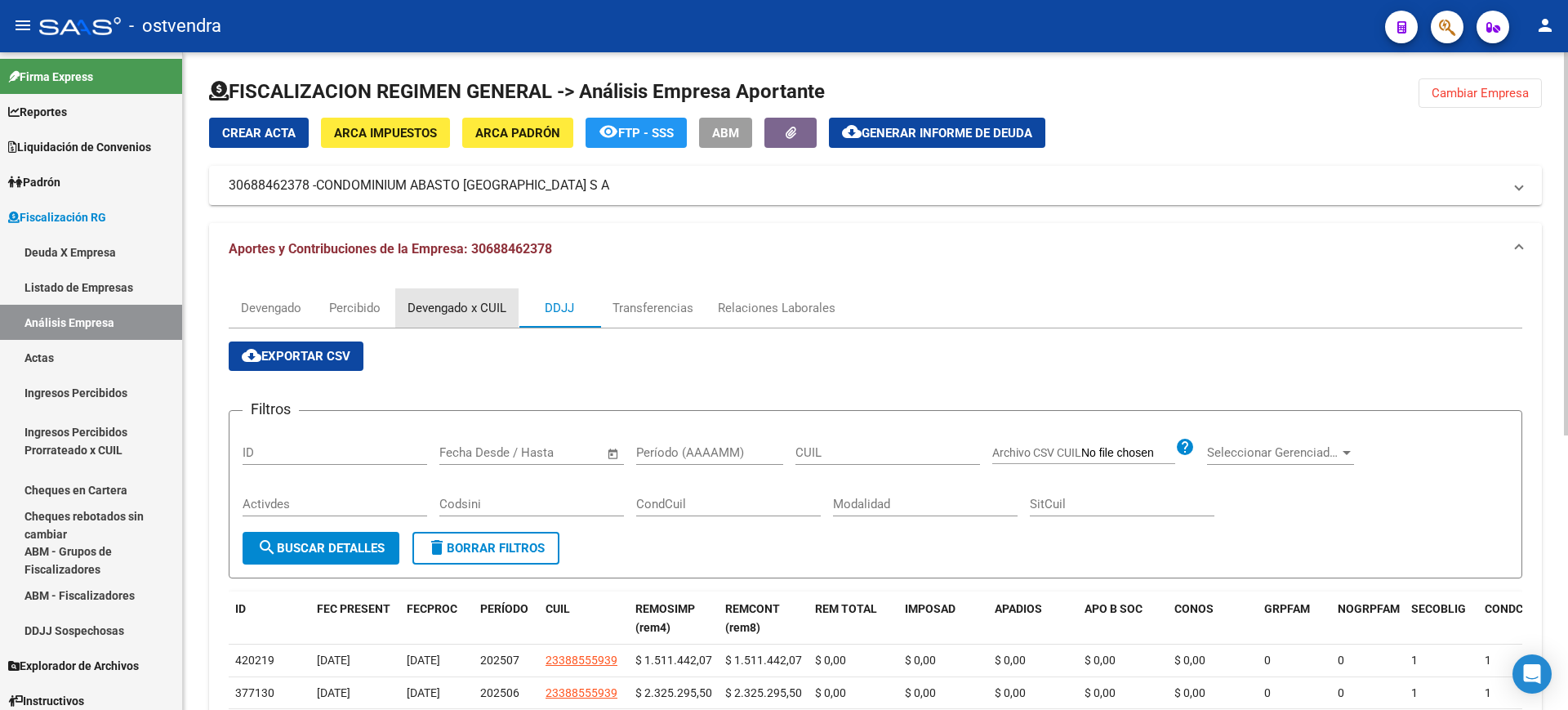
click at [436, 305] on div "Devengado x CUIL" at bounding box center [457, 308] width 99 height 18
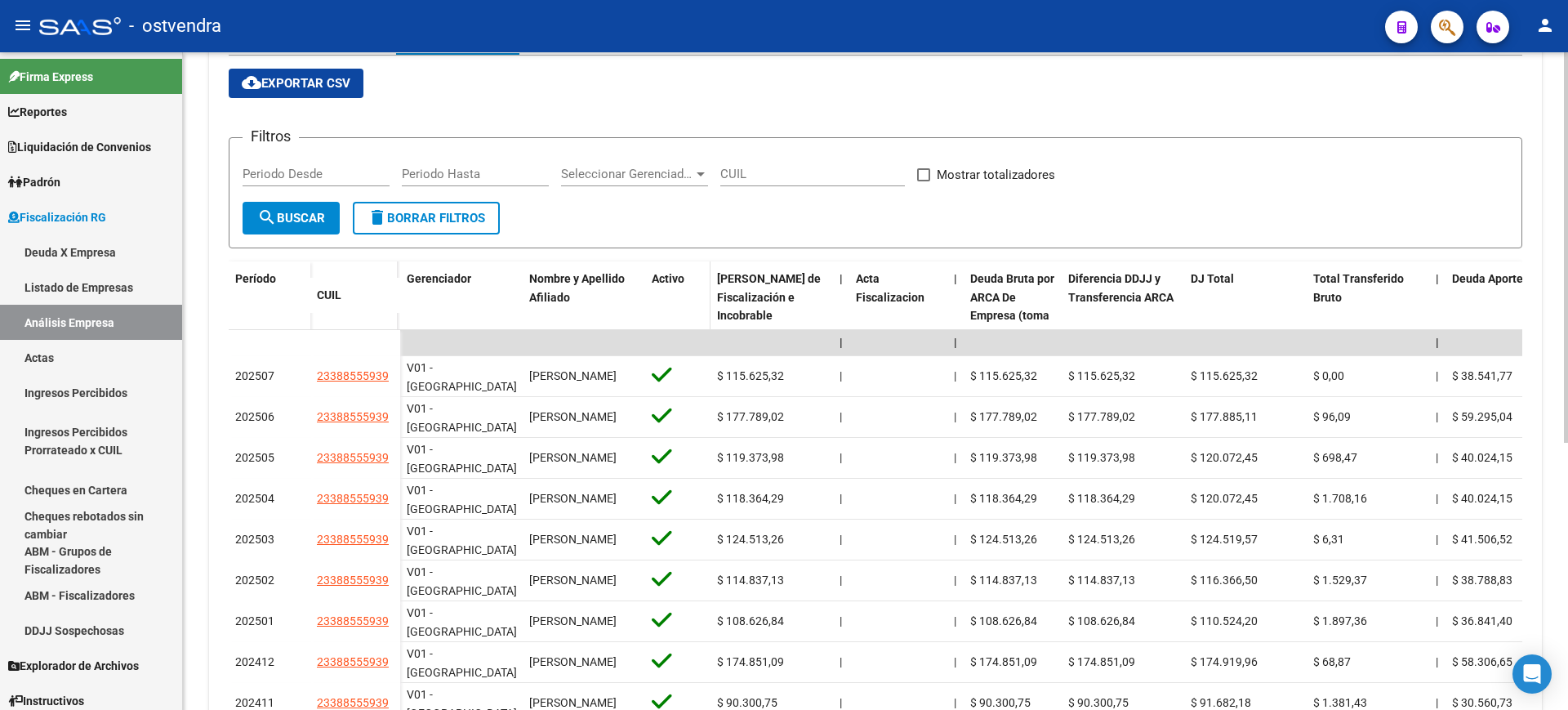
scroll to position [327, 0]
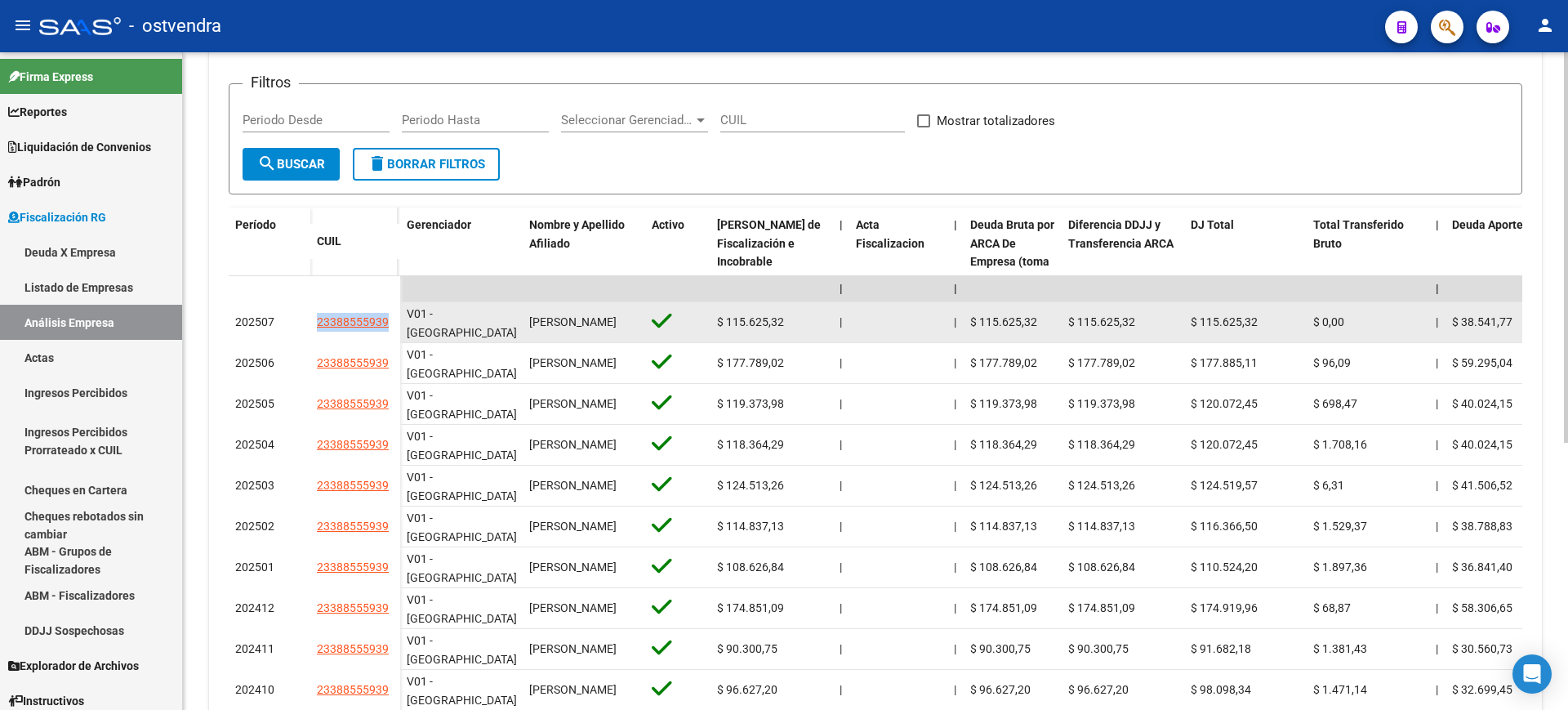
drag, startPoint x: 316, startPoint y: 316, endPoint x: 392, endPoint y: 316, distance: 76.0
click at [392, 316] on datatable-body-cell "23388555939" at bounding box center [355, 322] width 90 height 41
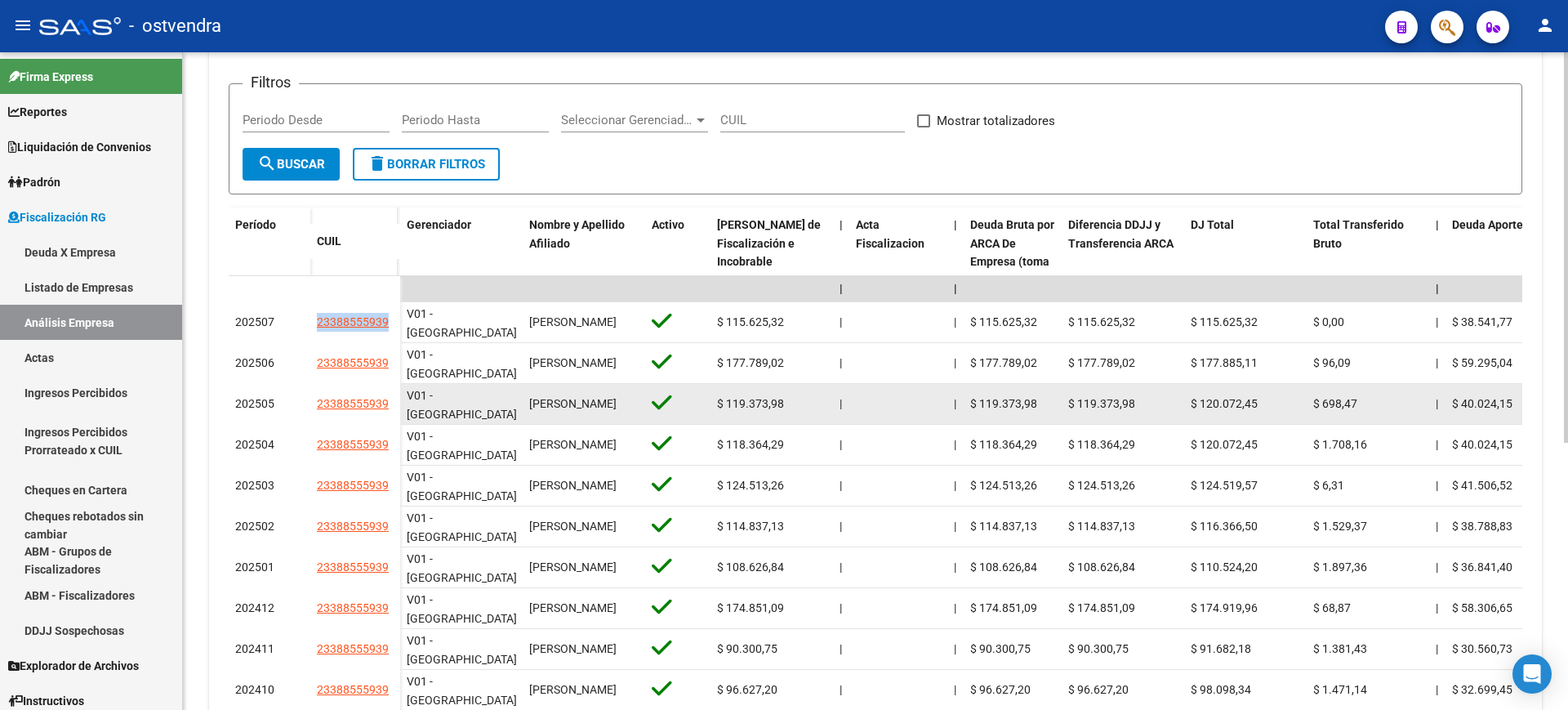
copy span "23388555939"
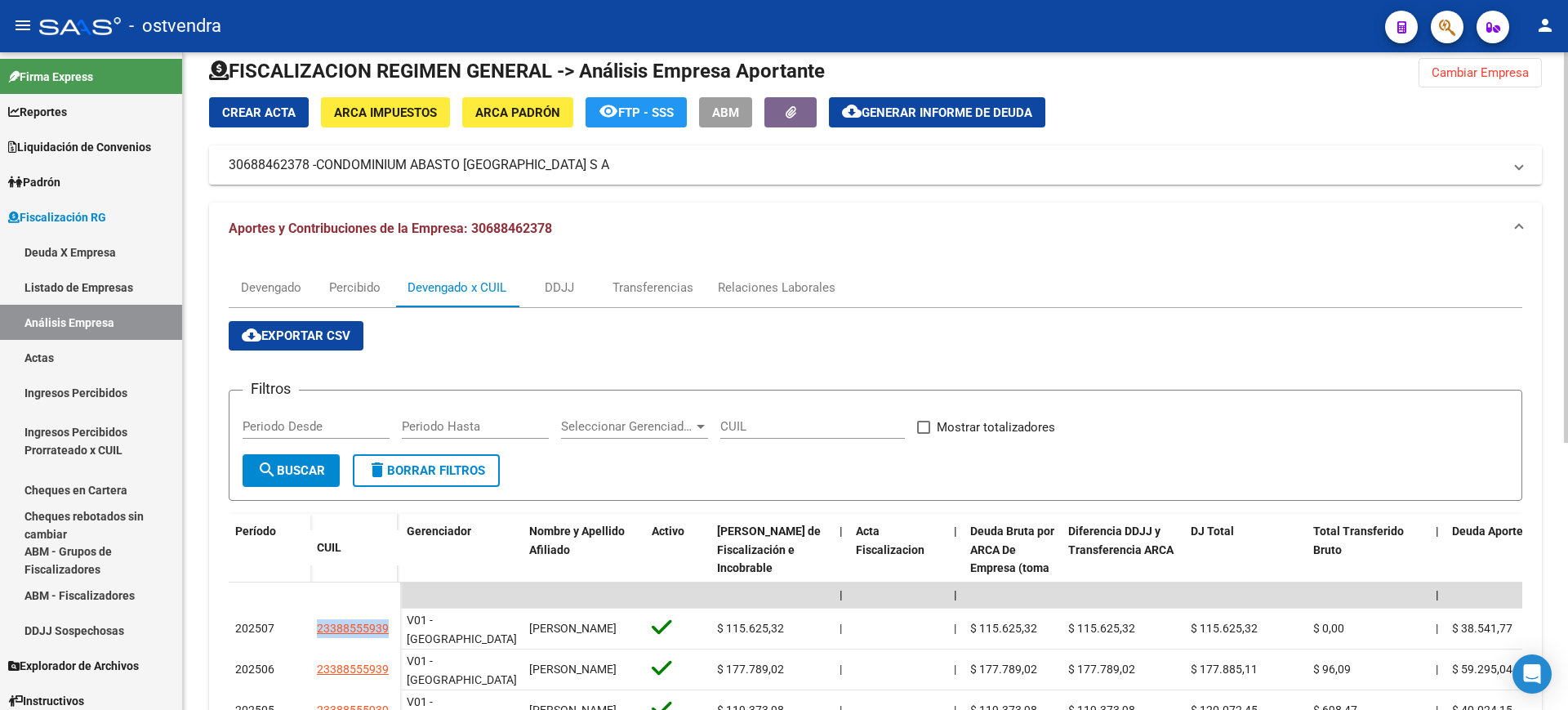
scroll to position [0, 0]
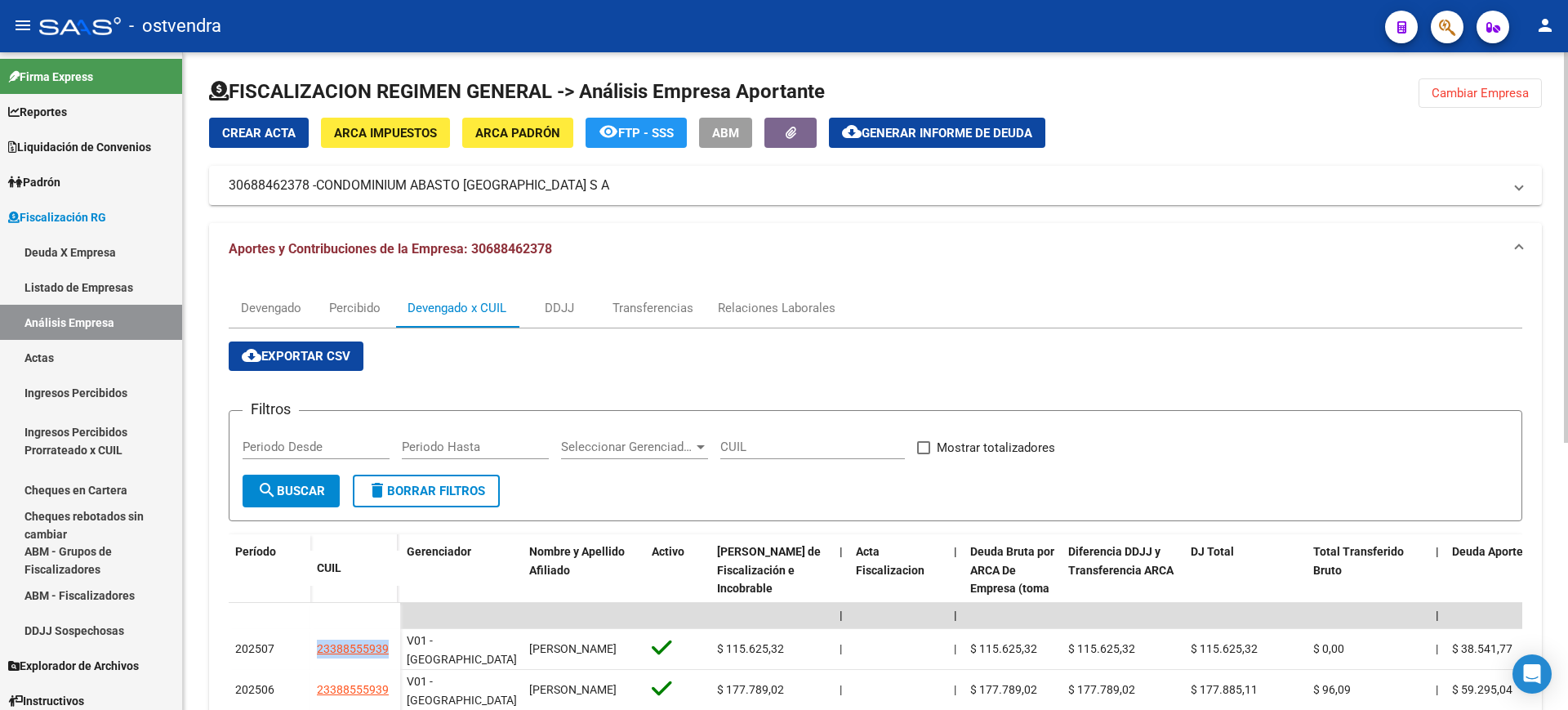
click at [1456, 91] on span "Cambiar Empresa" at bounding box center [1480, 93] width 97 height 14
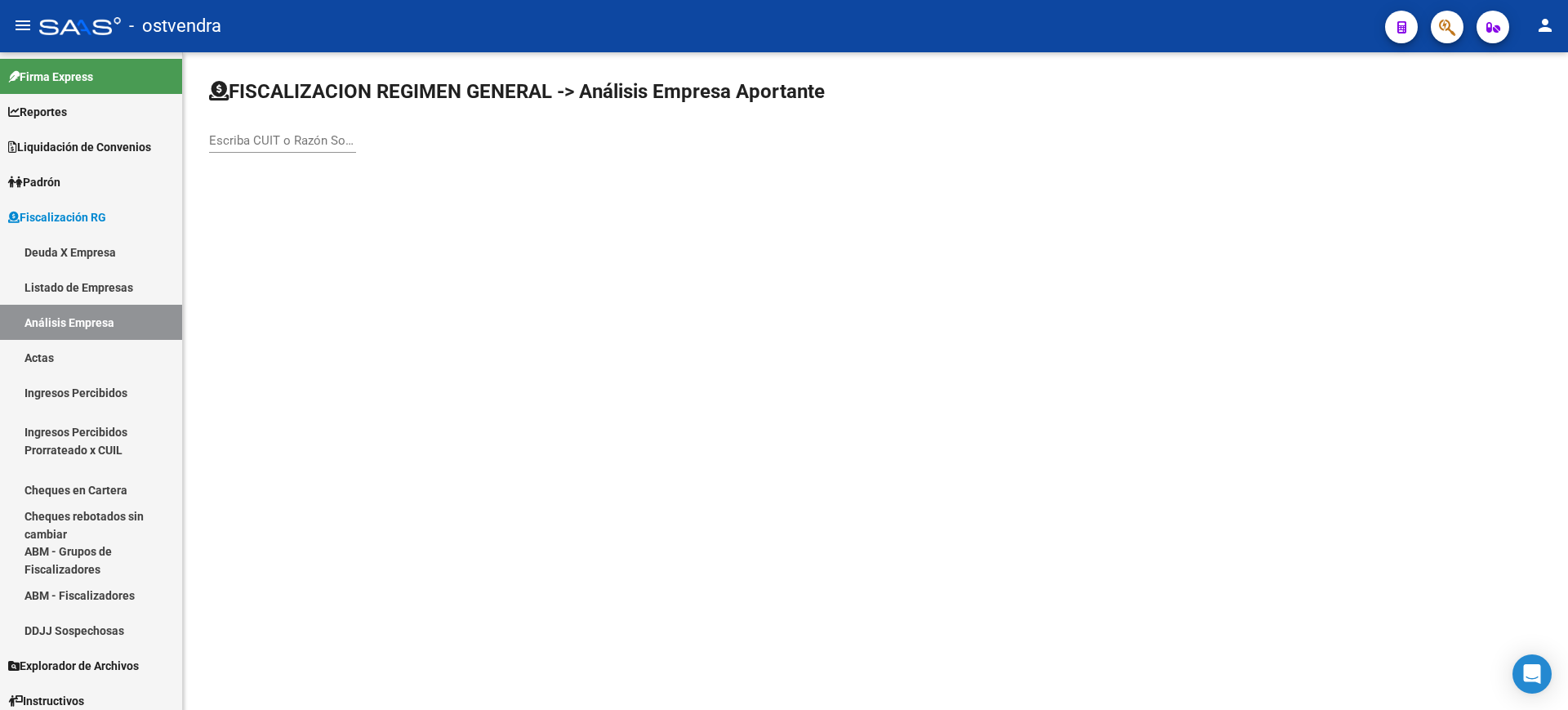
click at [220, 130] on div "Escriba CUIT o Razón Social para buscar" at bounding box center [282, 134] width 147 height 35
paste input "30716214504"
drag, startPoint x: 302, startPoint y: 138, endPoint x: 140, endPoint y: 125, distance: 162.5
click at [140, 125] on mat-sidenav-container "Firma Express Reportes Ingresos Devengados Análisis Histórico Detalles Transfer…" at bounding box center [784, 381] width 1568 height 658
paste input "60236546"
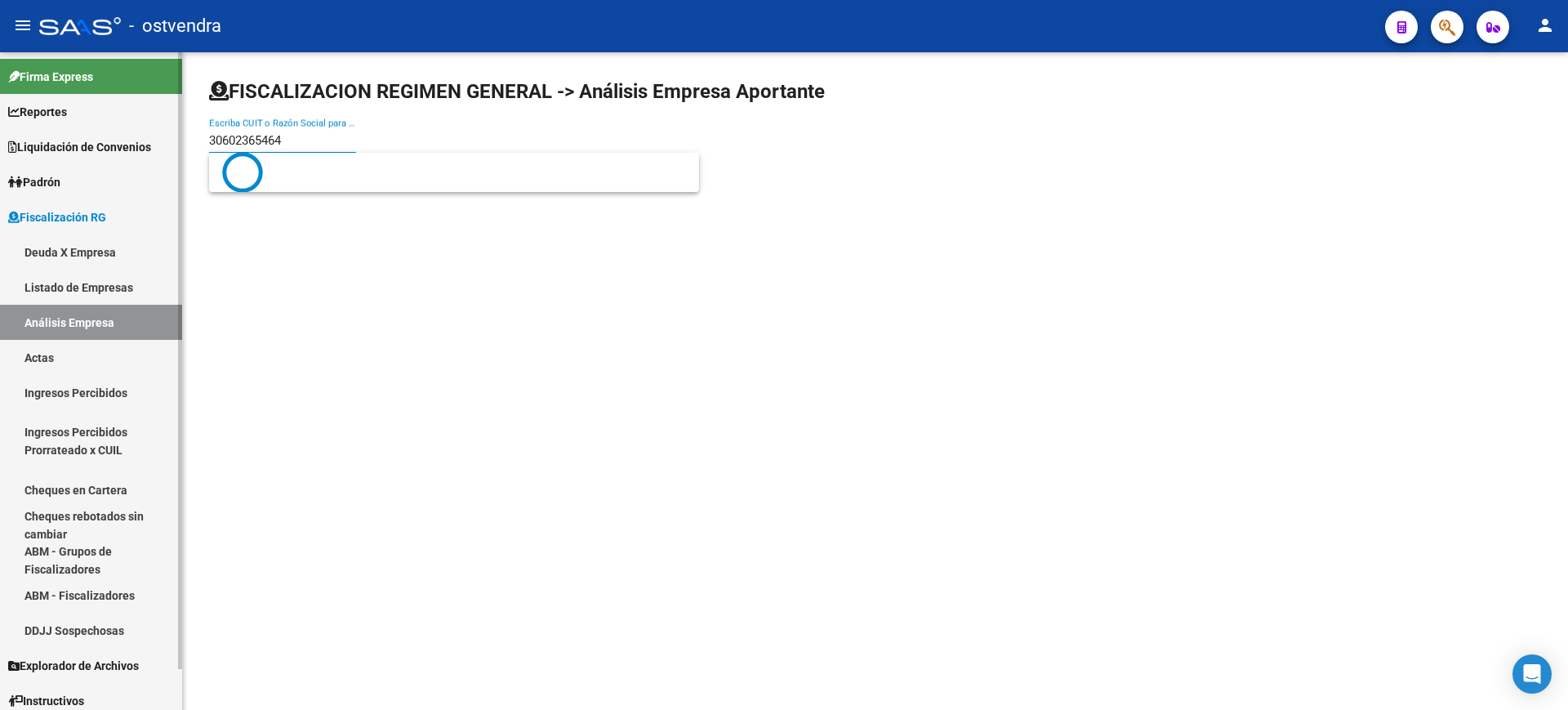
type input "30602365464"
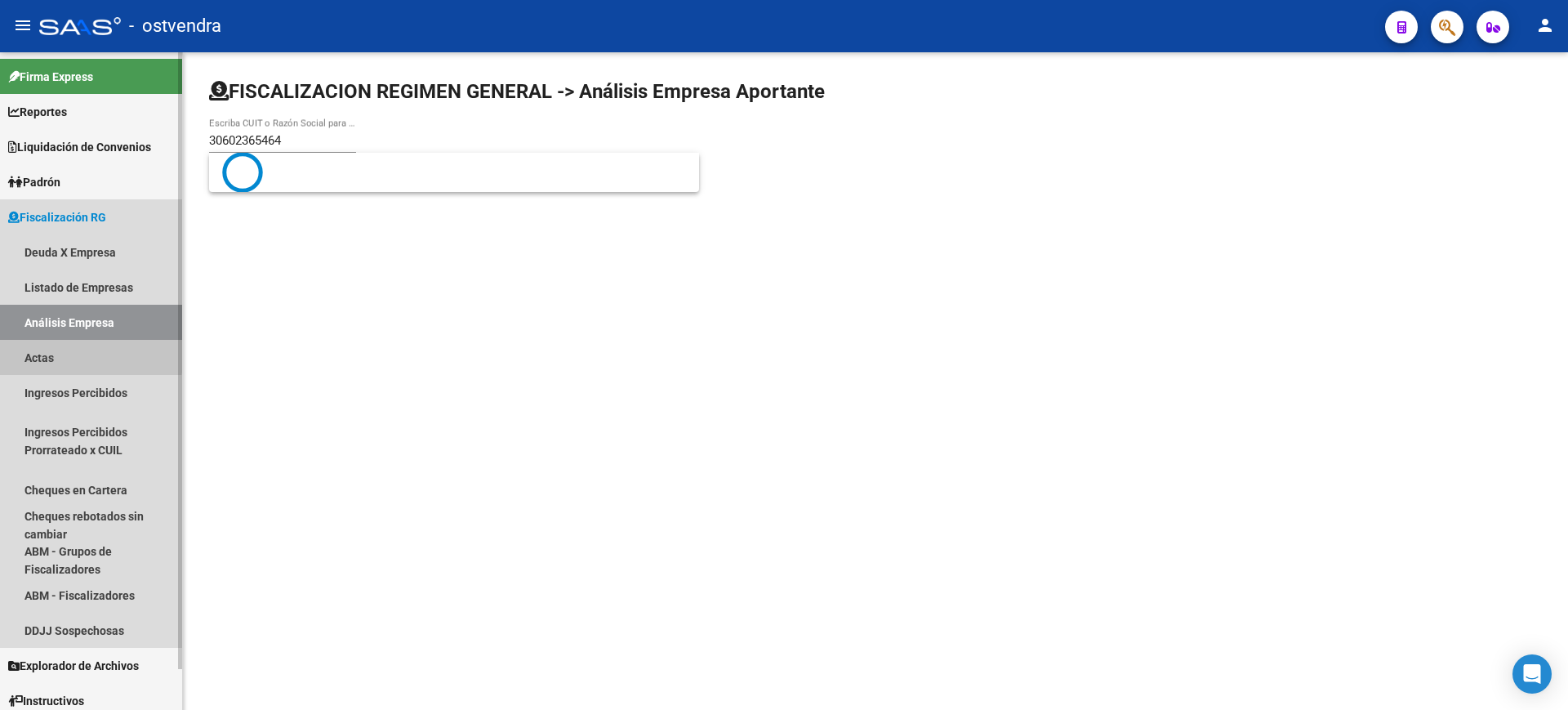
click at [32, 351] on link "Actas" at bounding box center [91, 357] width 182 height 35
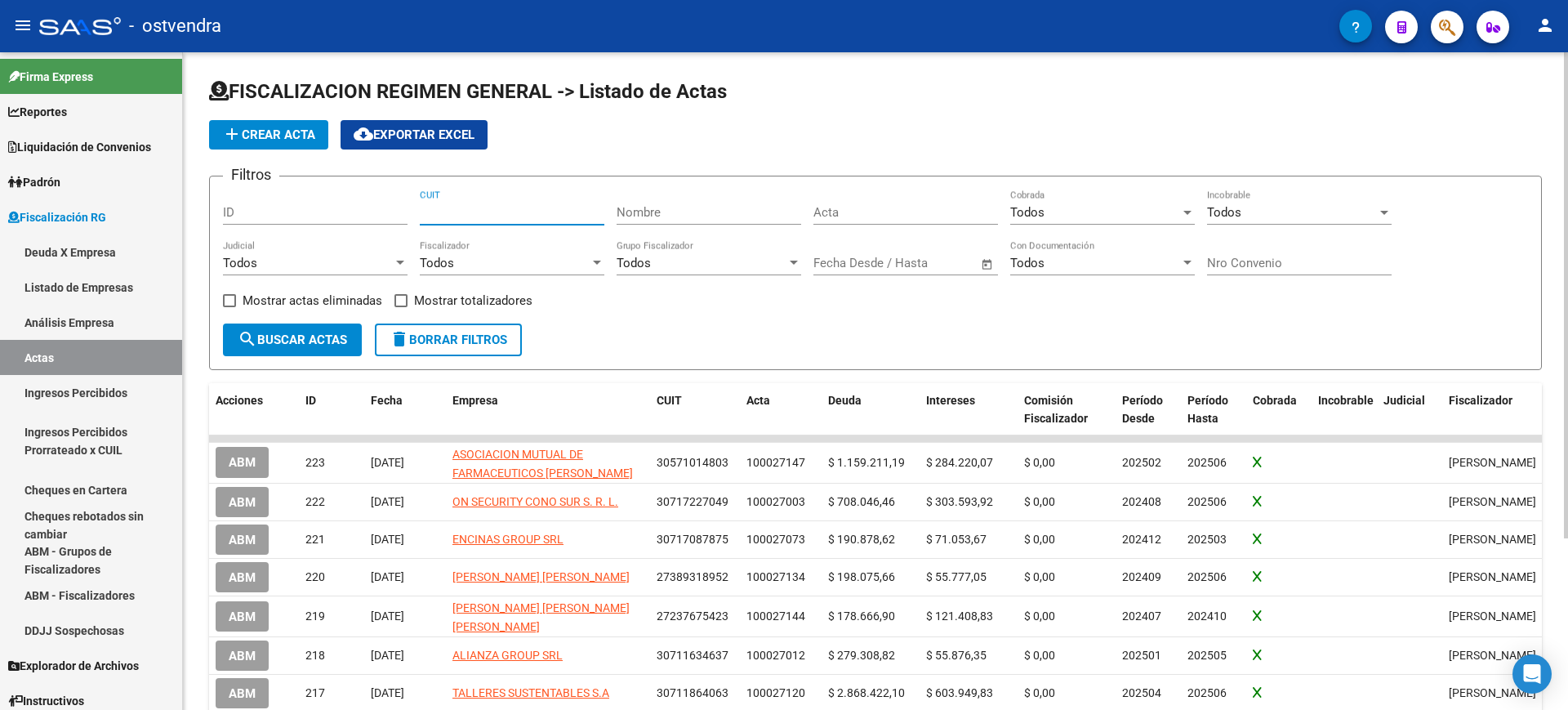
click at [488, 218] on input "CUIT" at bounding box center [511, 212] width 185 height 14
paste input "30-60236546-4"
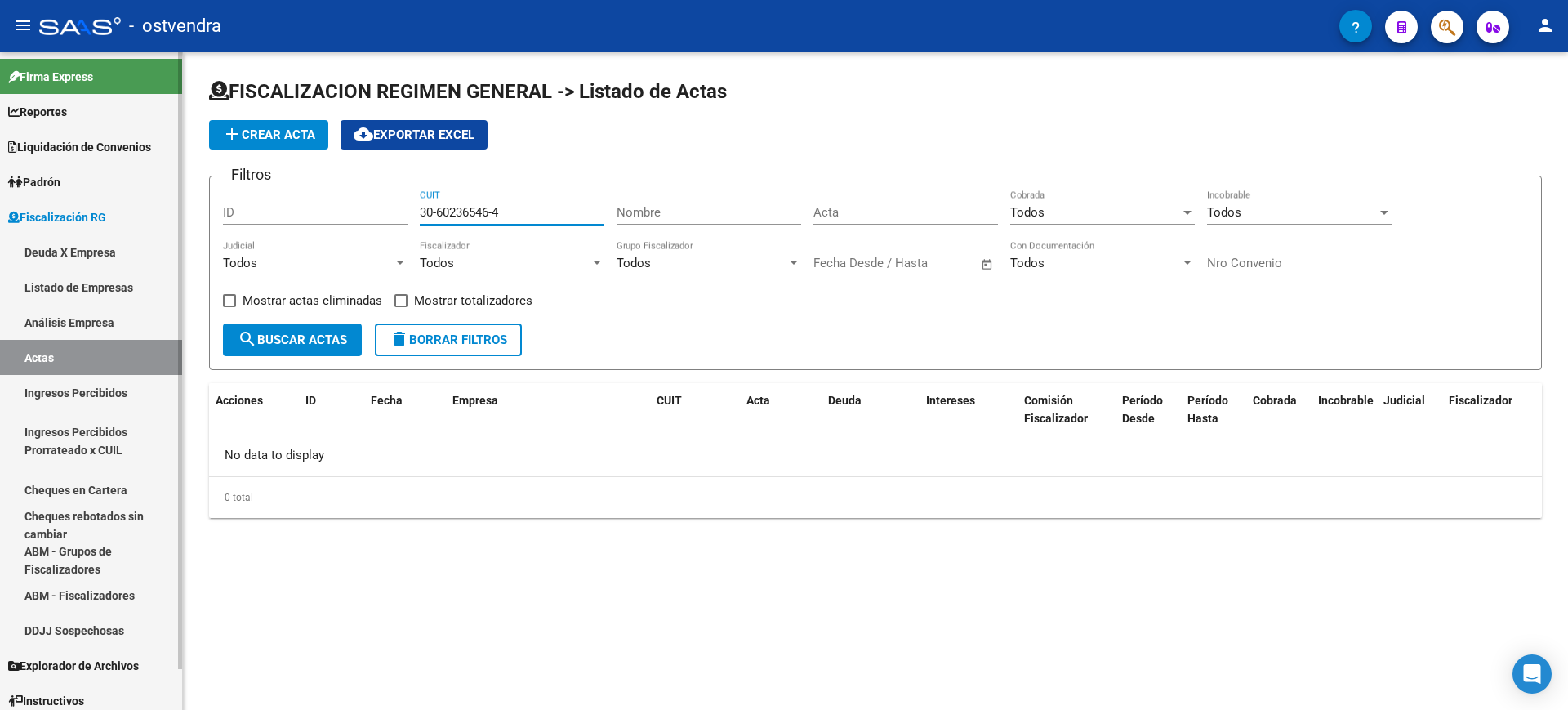
type input "30-60236546-4"
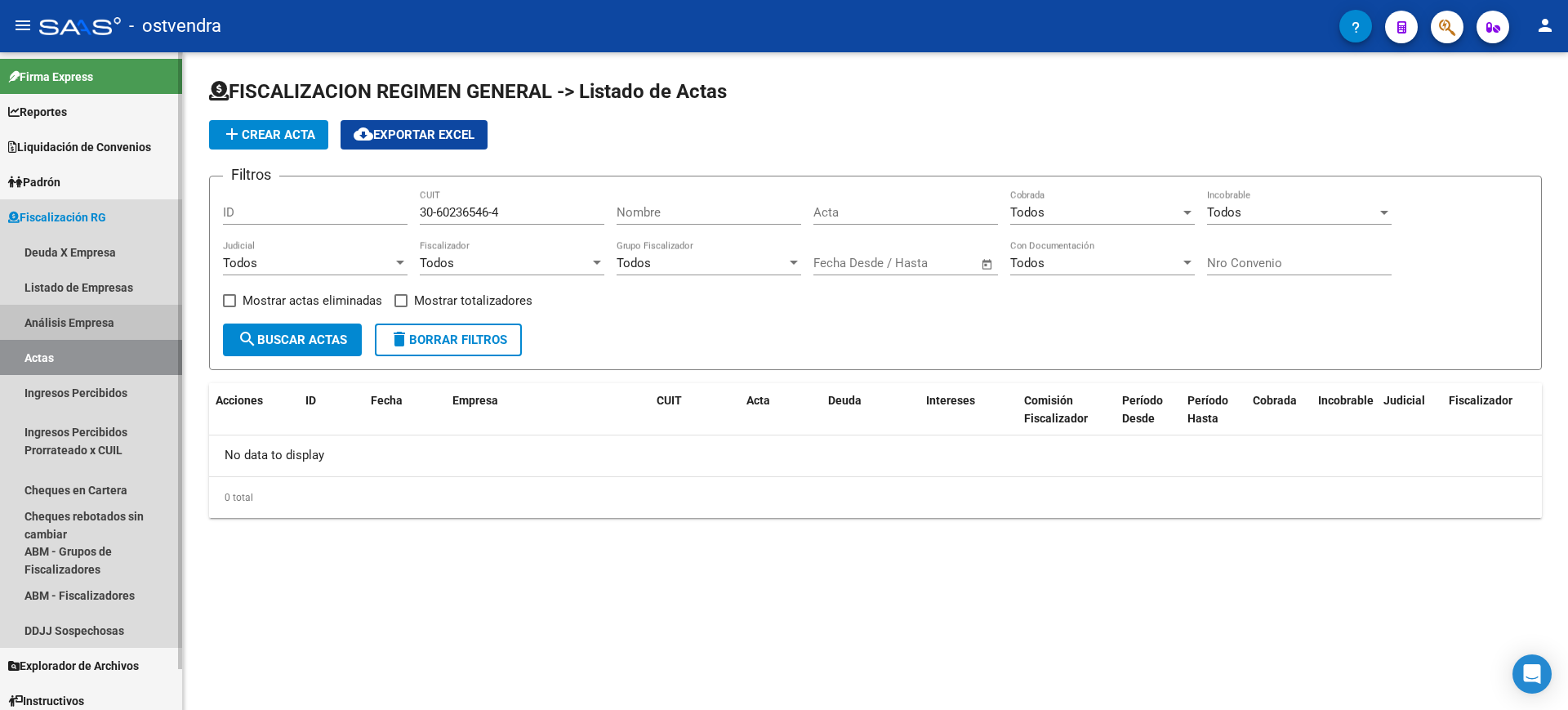
click at [52, 322] on link "Análisis Empresa" at bounding box center [91, 322] width 182 height 35
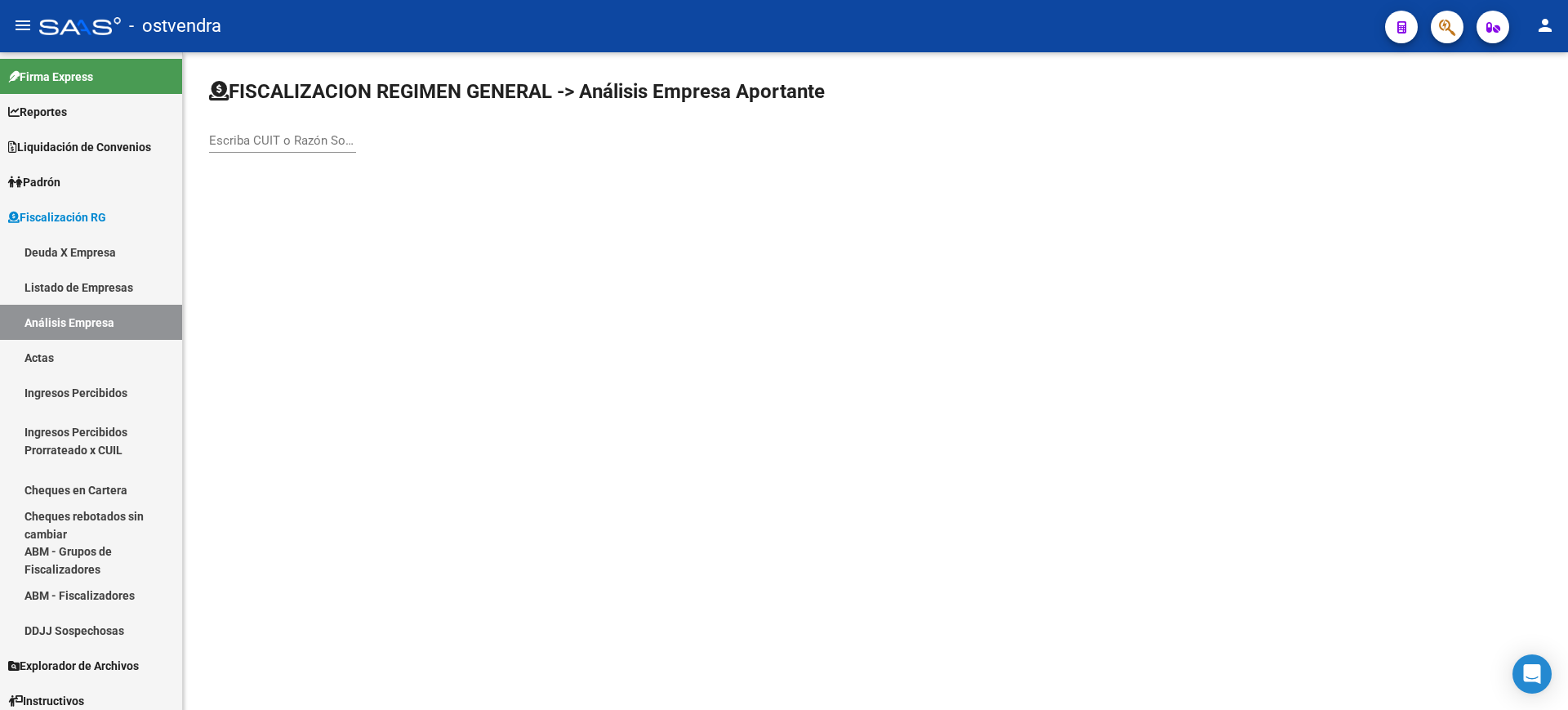
click at [292, 134] on input "Escriba CUIT o Razón Social para buscar" at bounding box center [282, 141] width 147 height 14
paste input "30602365464"
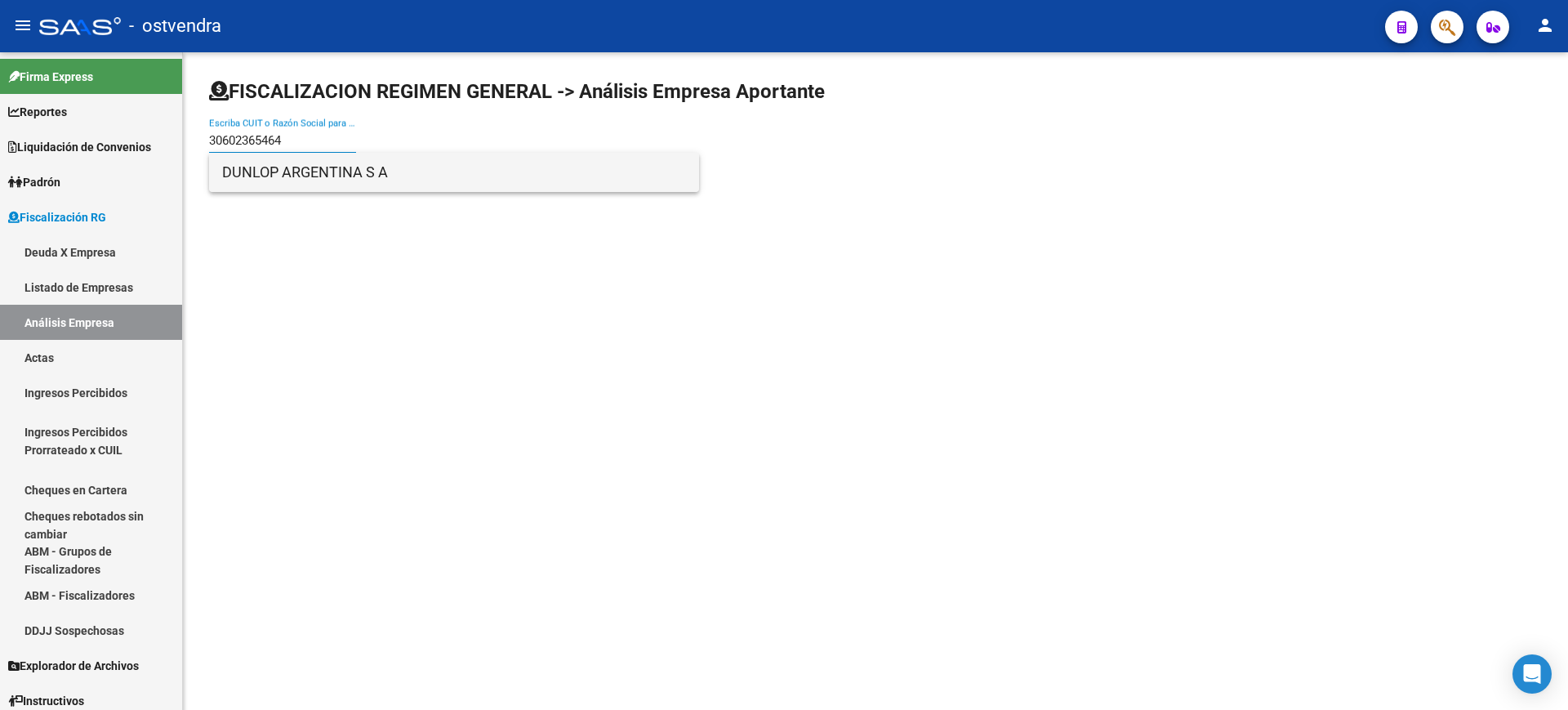
type input "30602365464"
click at [276, 171] on span "DUNLOP ARGENTINA S A" at bounding box center [454, 171] width 463 height 39
